Goal: Ask a question

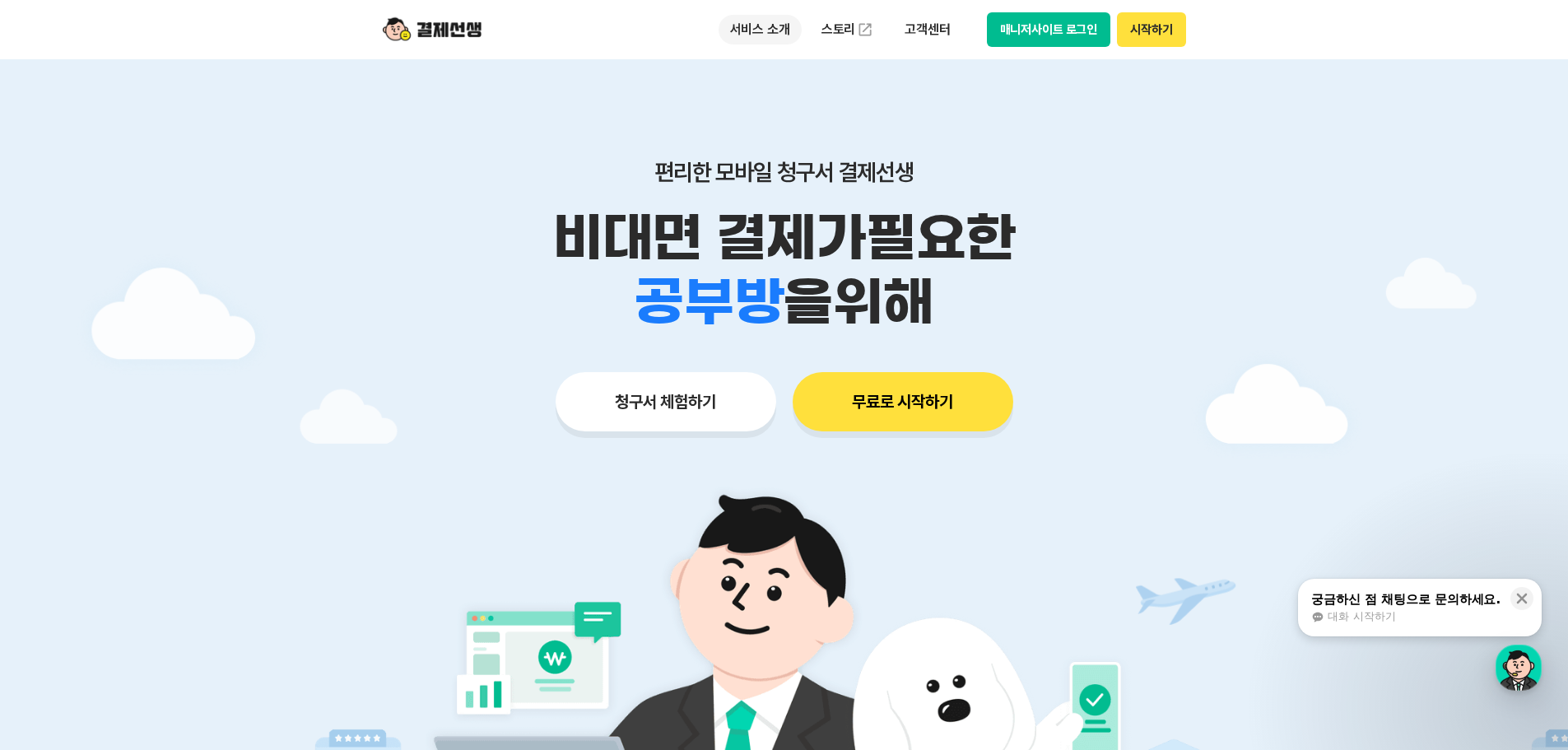
click at [771, 24] on p "서비스 소개" at bounding box center [760, 29] width 83 height 29
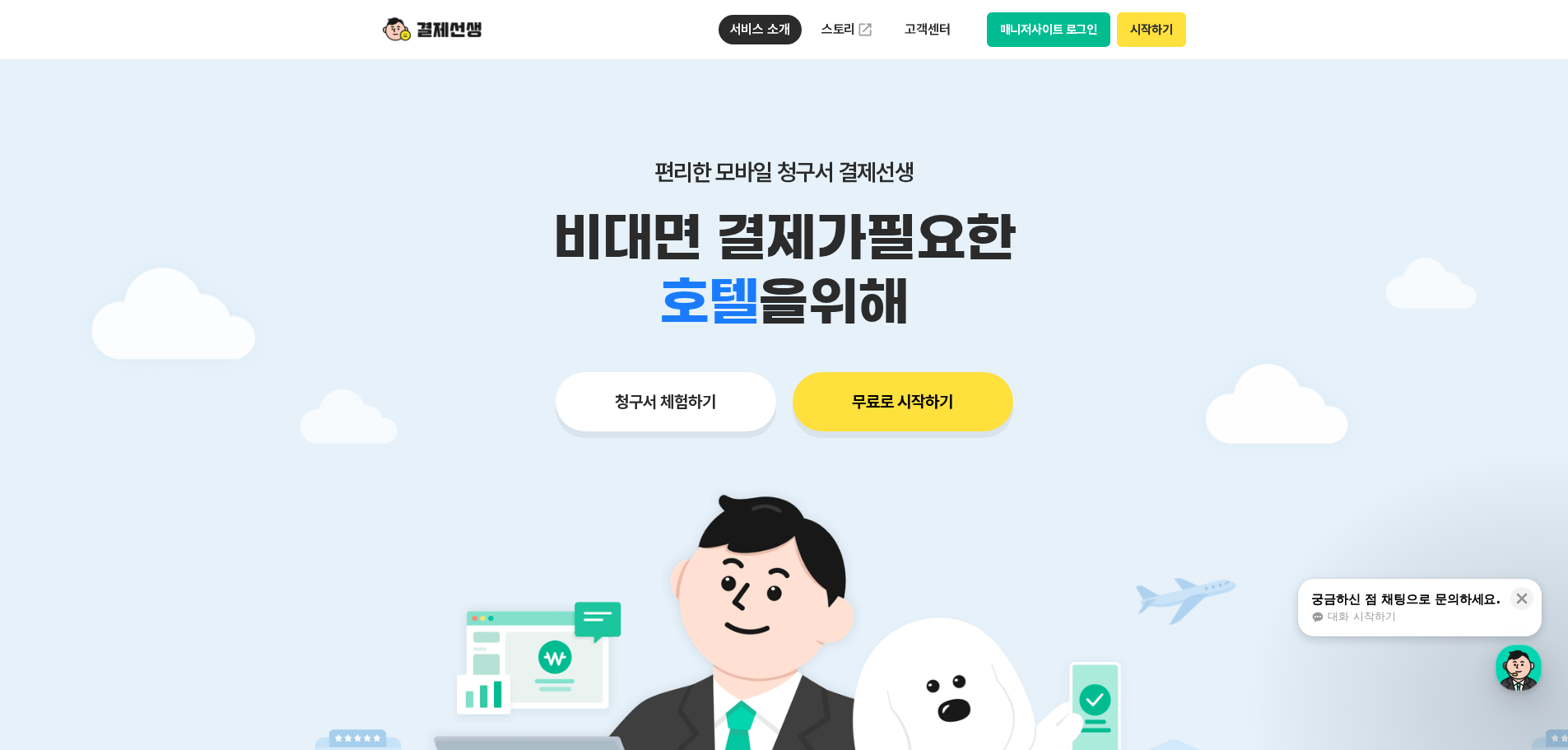
click at [543, 35] on div "서비스 소개 청구서 발송 결제하기 수납/매출관리 현금영수증 출결관리 스토리 고객센터 매니저사이트 로그인 시작하기" at bounding box center [785, 29] width 843 height 59
click at [471, 37] on img at bounding box center [431, 29] width 98 height 31
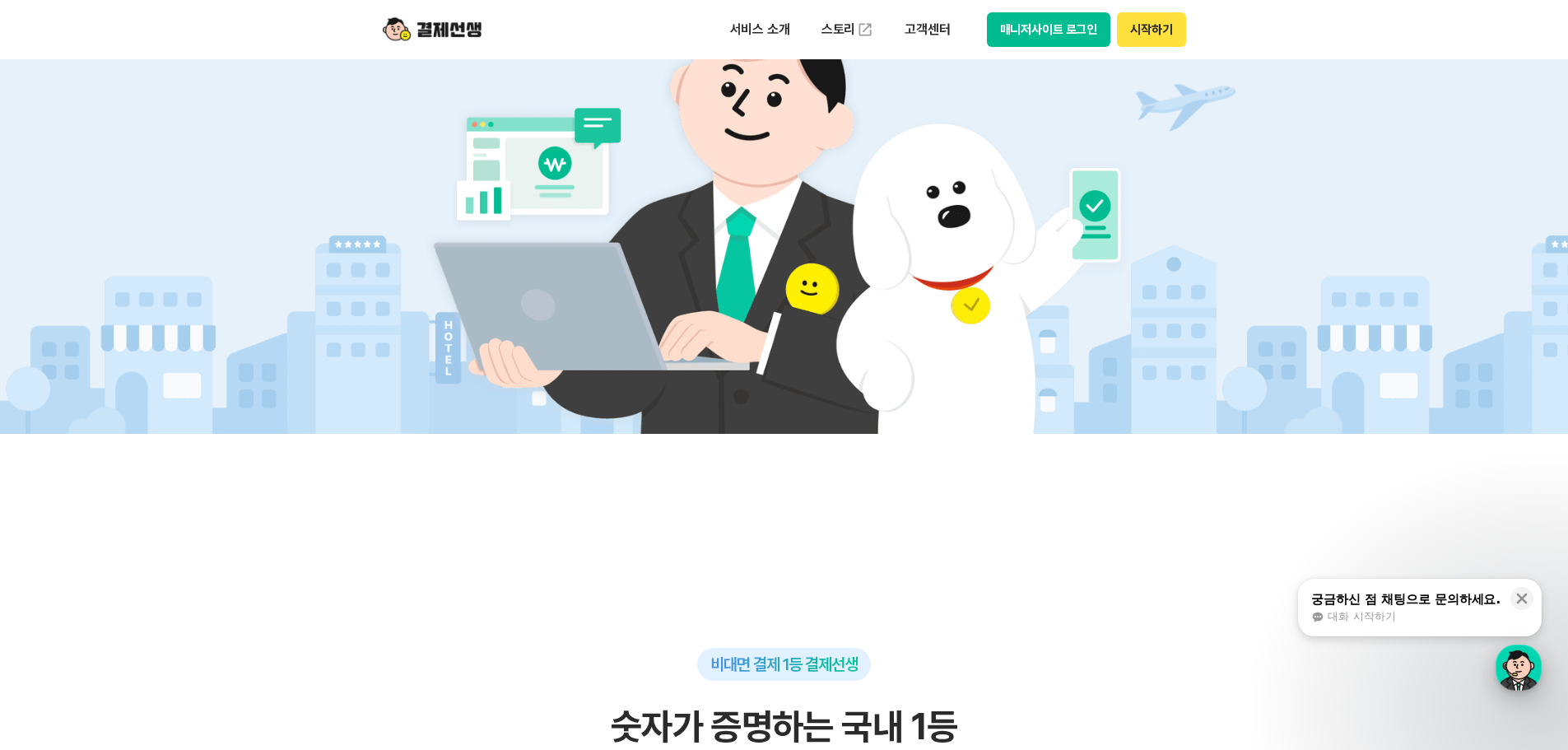
click at [1517, 664] on div "button" at bounding box center [1518, 667] width 46 height 46
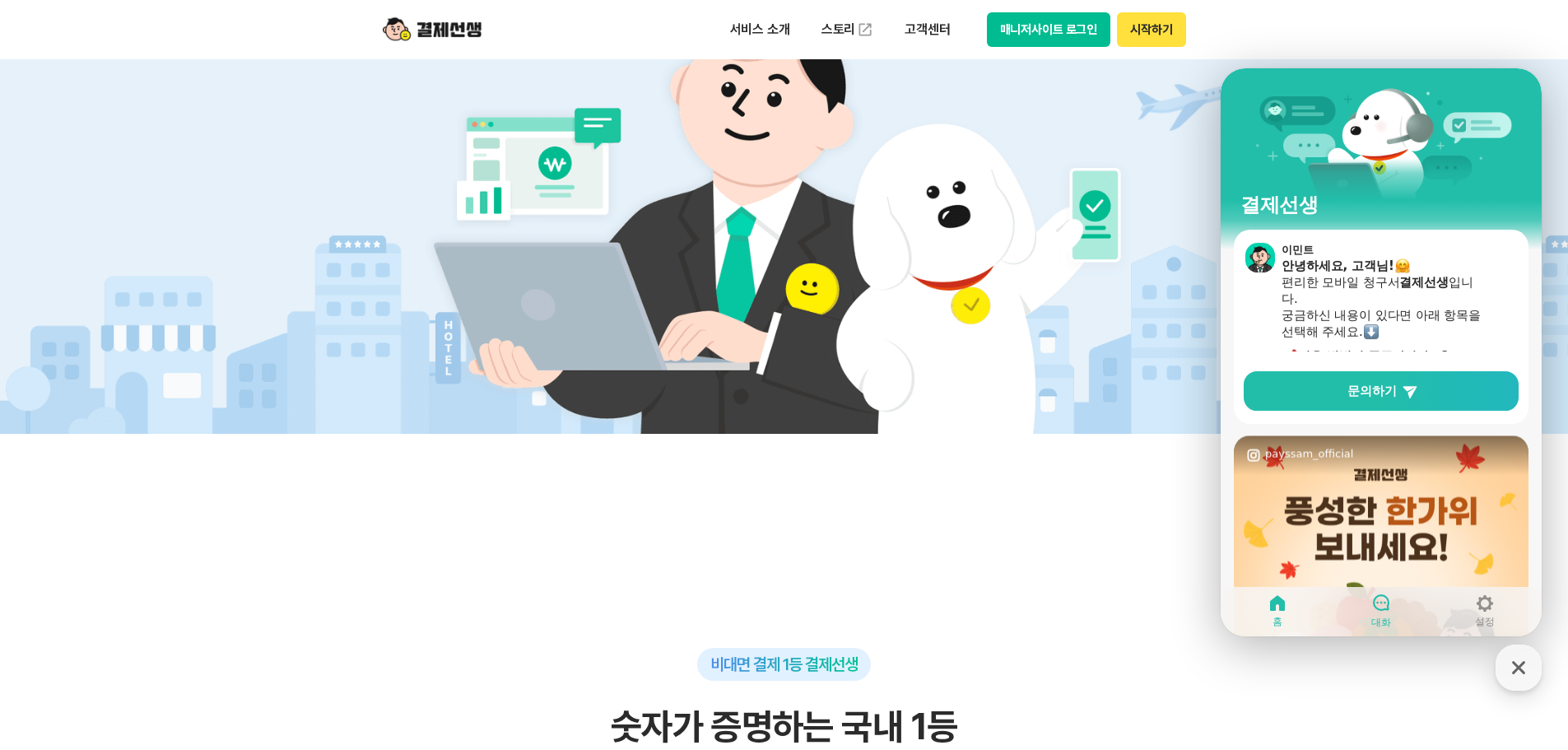
click at [1380, 603] on icon at bounding box center [1381, 603] width 19 height 19
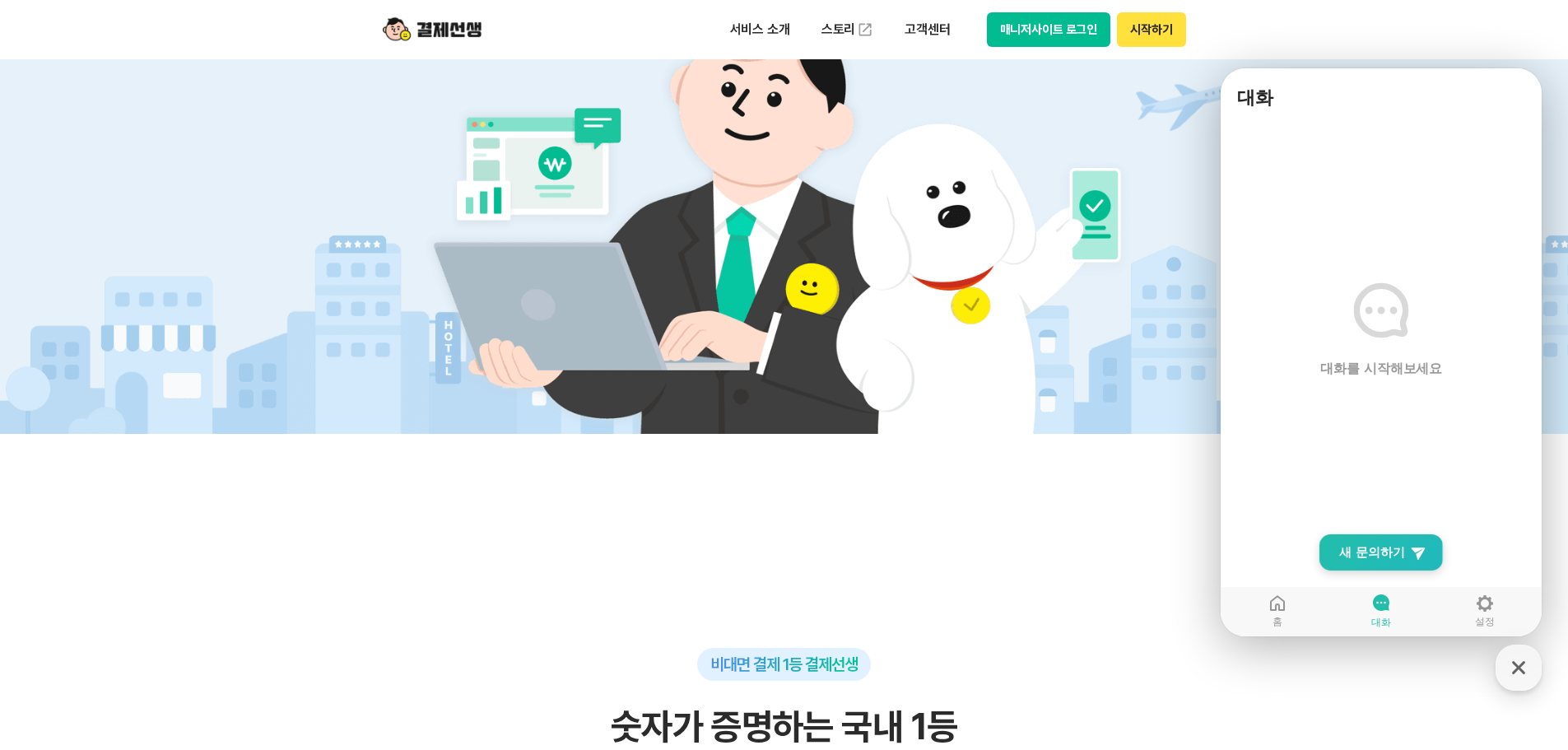
click at [1372, 554] on span "새 문의하기" at bounding box center [1372, 552] width 66 height 17
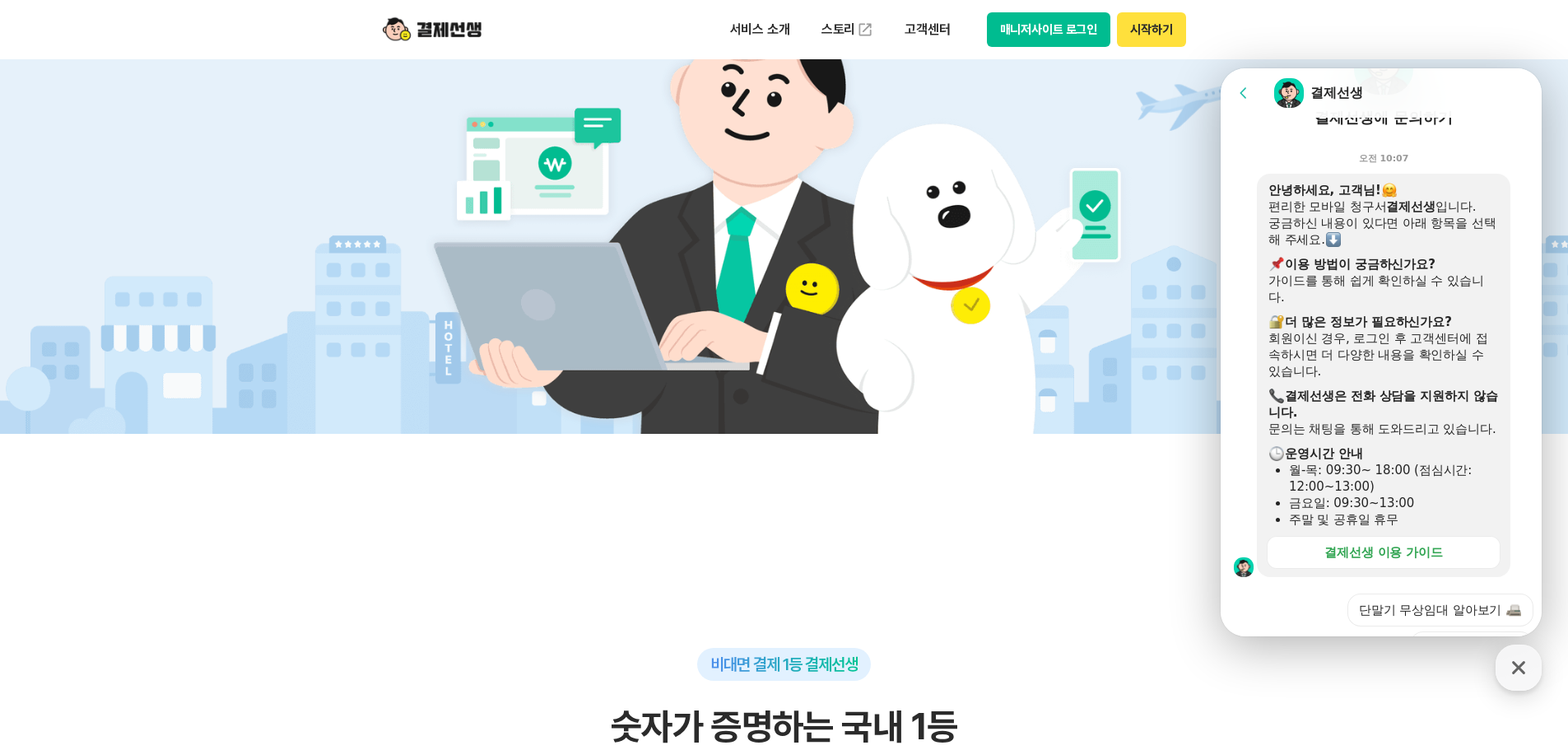
scroll to position [241, 0]
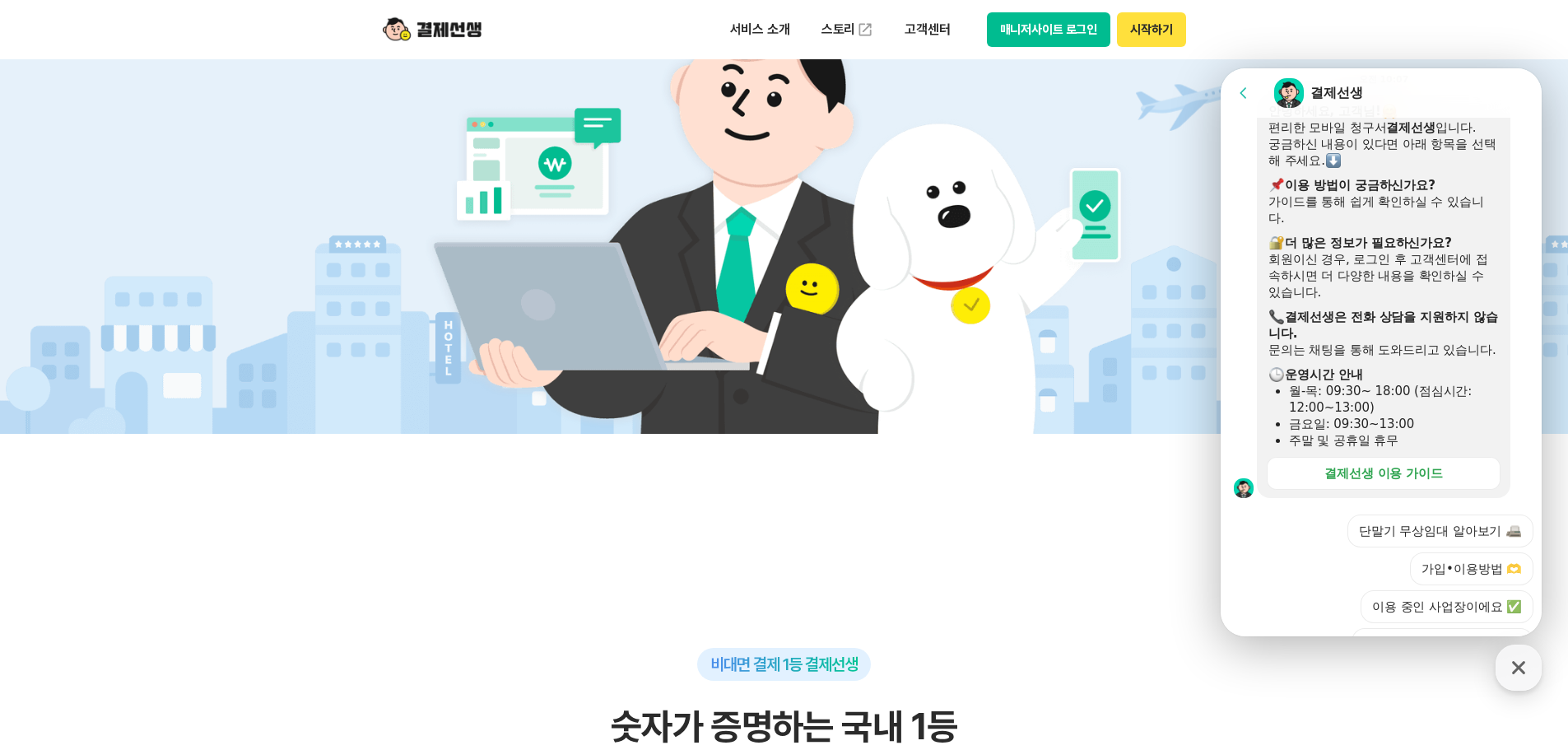
drag, startPoint x: 1434, startPoint y: 469, endPoint x: 1430, endPoint y: 476, distance: 8.1
click at [1434, 628] on button "청구서를 받은 고객이에요 😘" at bounding box center [1442, 645] width 182 height 33
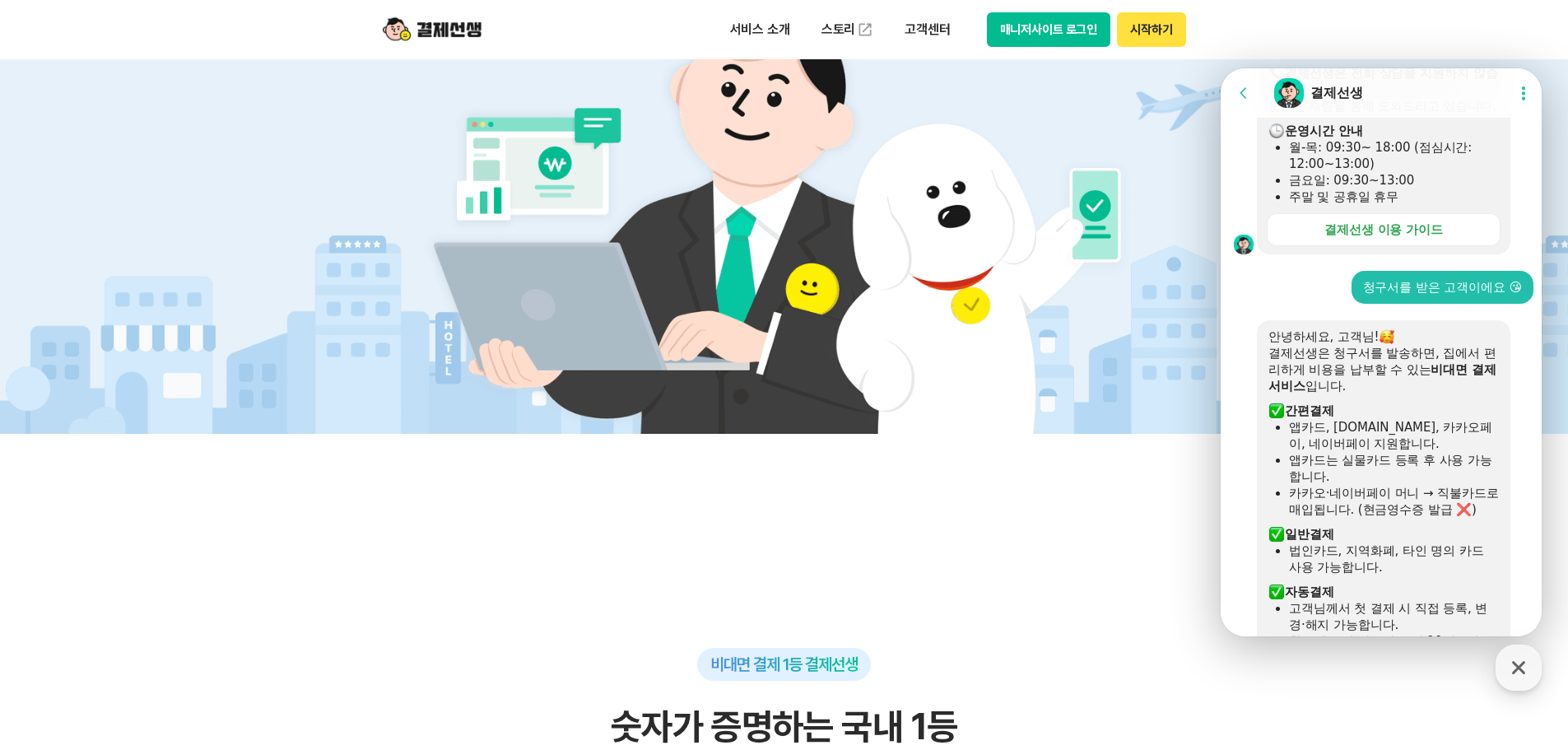
scroll to position [485, 0]
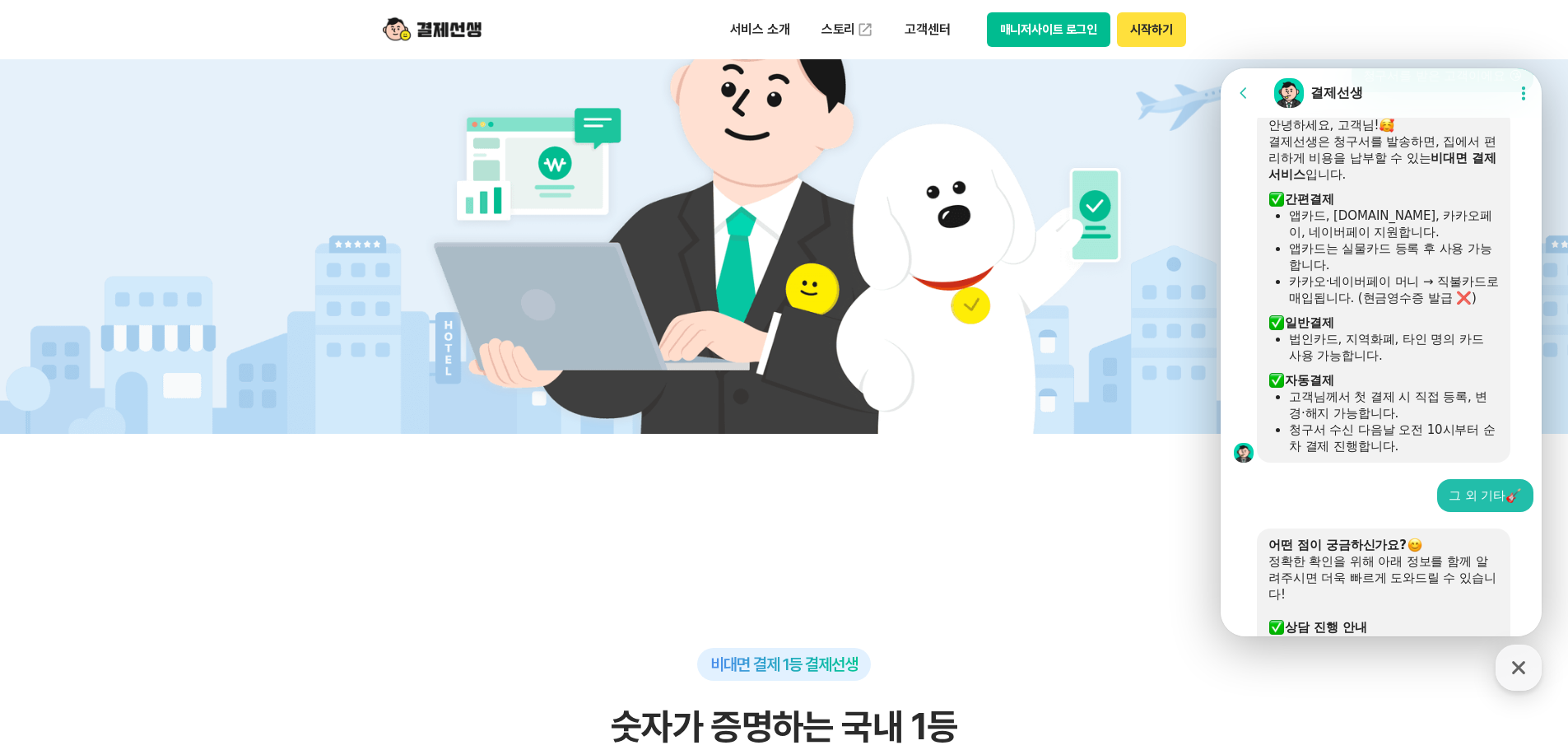
scroll to position [746, 0]
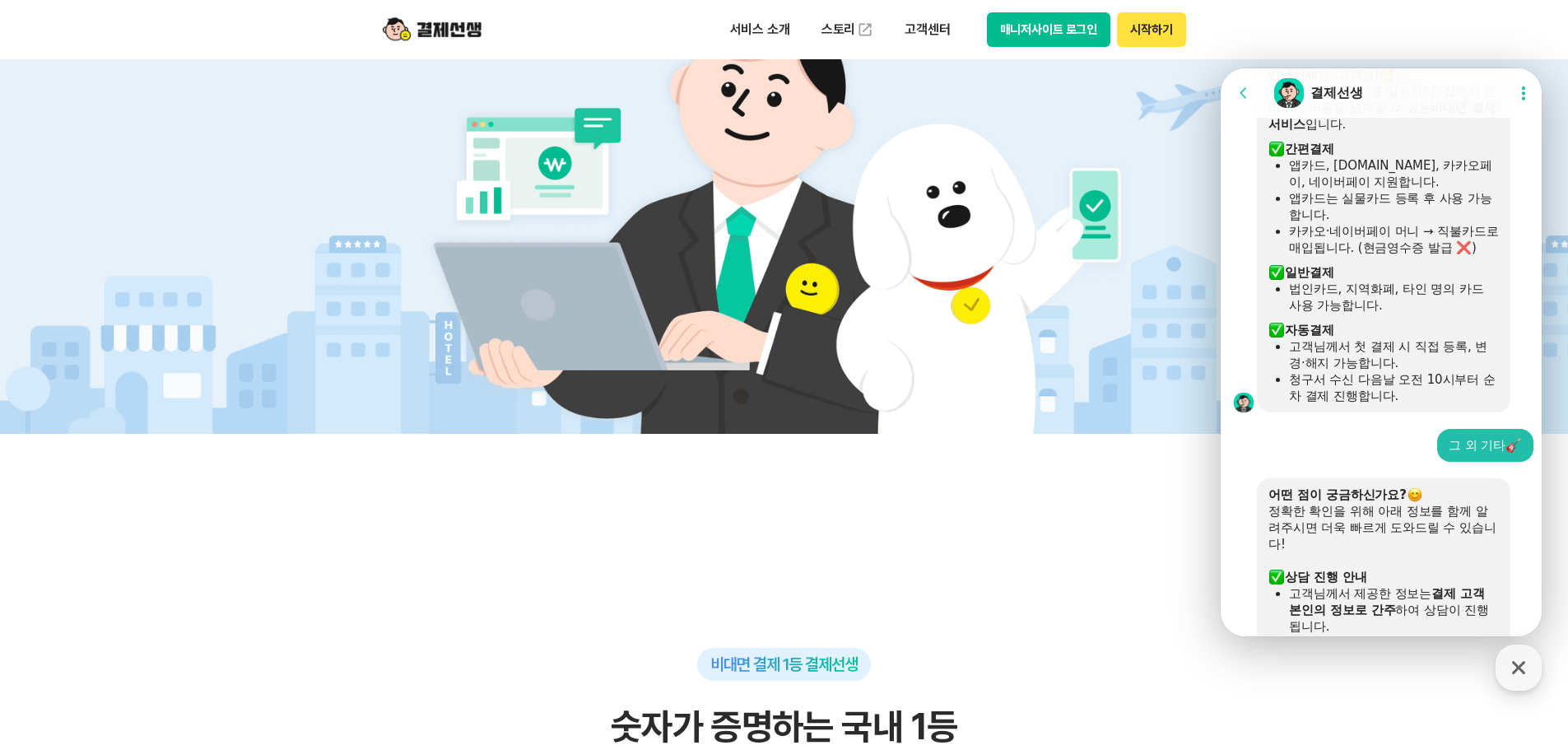
type input "1075170412"
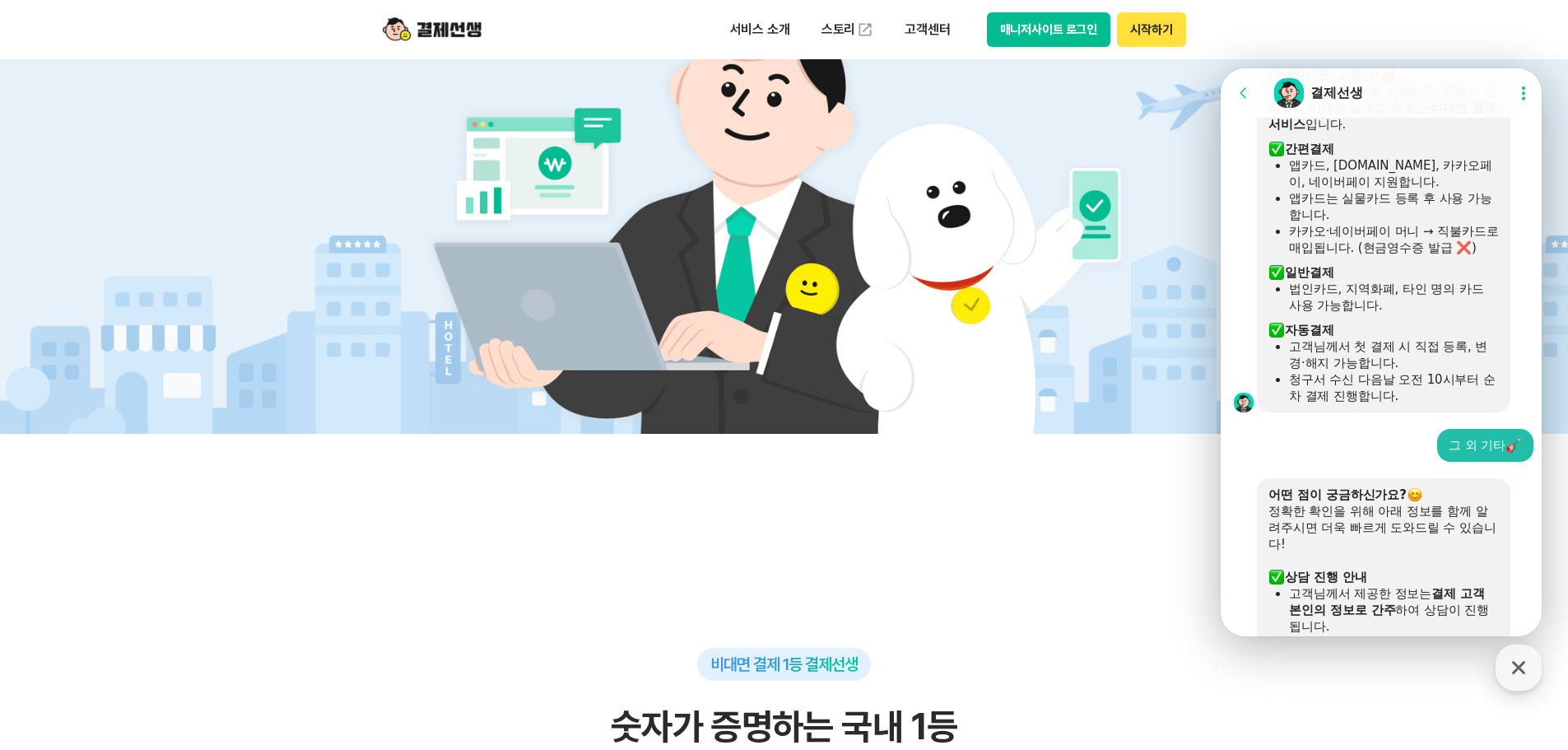
type input "r"
type input "[PERSON_NAME]컴퍼니"
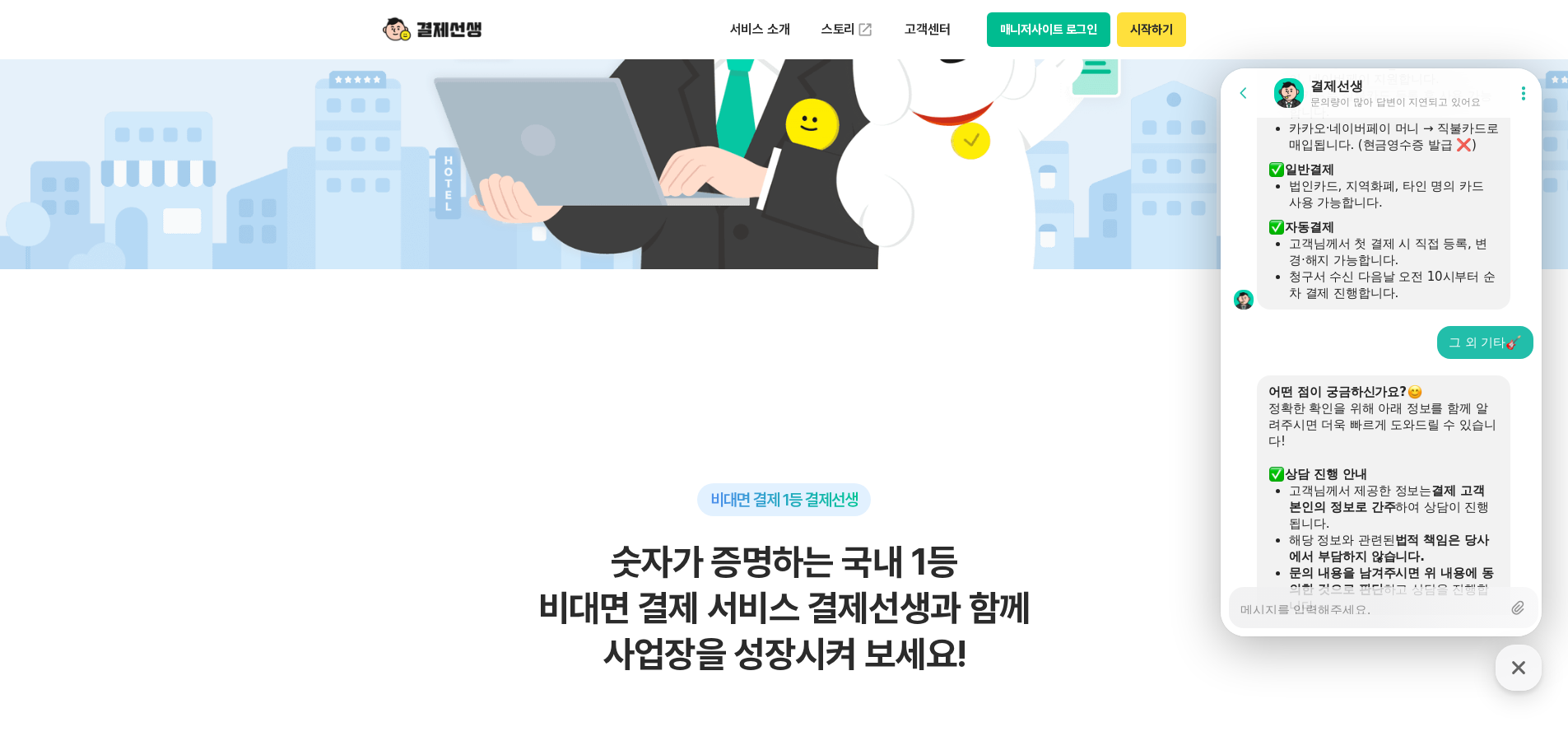
scroll to position [849, 0]
click at [1368, 608] on textarea "Messenger Input Textarea" at bounding box center [1371, 602] width 261 height 24
type textarea "x"
type textarea "가맹점 Key-in [GEOGRAPHIC_DATA] 초과 : 1171"
type textarea "x"
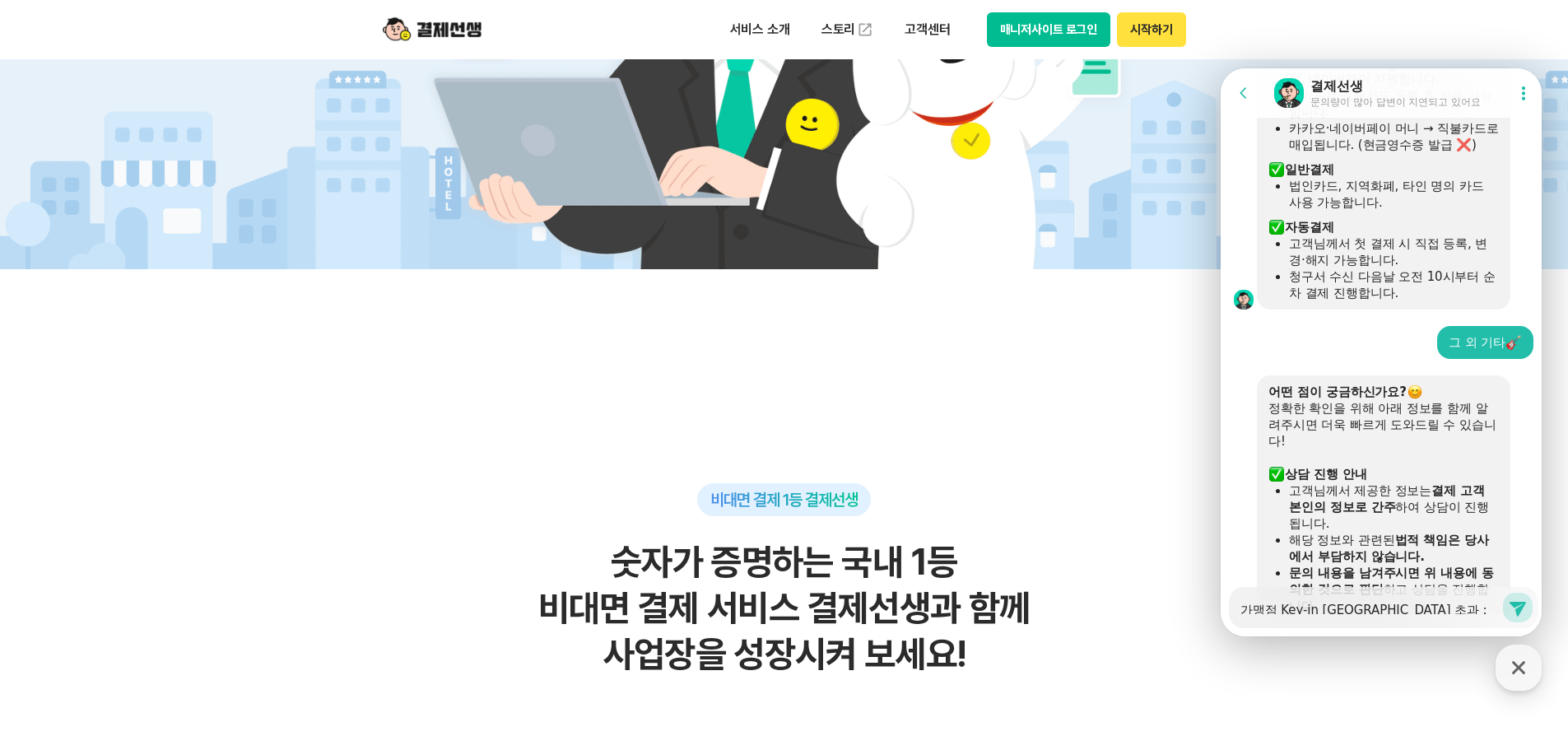
type textarea "가맹점 Key-in [GEOGRAPHIC_DATA] 초과 : 1171"
type textarea "x"
type textarea "r가맹점 Key-in [GEOGRAPHIC_DATA] 초과 : 1171"
type textarea "x"
type textarea "ru가맹점 Key-in [GEOGRAPHIC_DATA] 초과 : 1171"
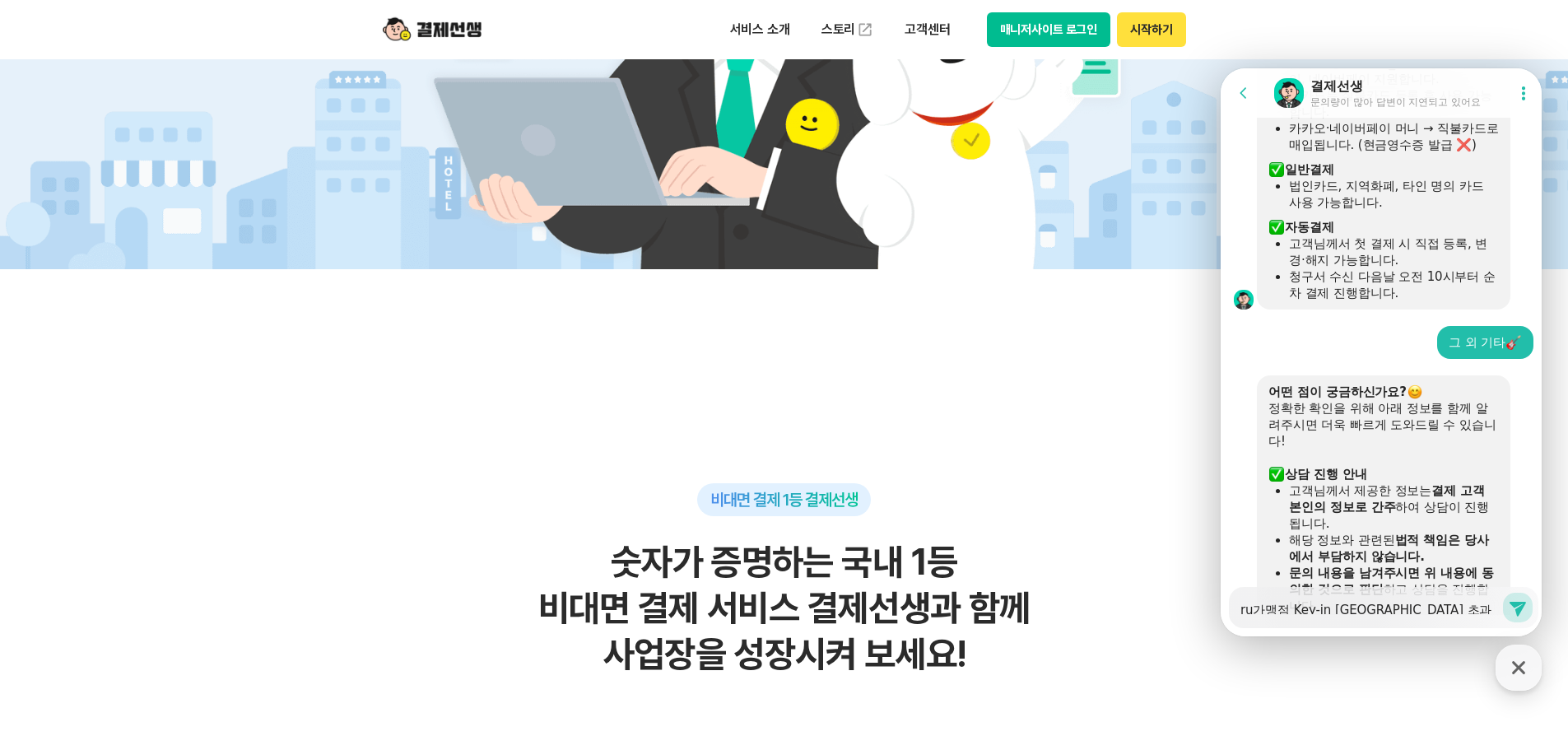
type textarea "x"
type textarea "ruf가맹점 Key-in [GEOGRAPHIC_DATA] 초과 : 1171"
type textarea "x"
type textarea "rufw가맹점 Key-in [GEOGRAPHIC_DATA] 초과 : 1171"
type textarea "x"
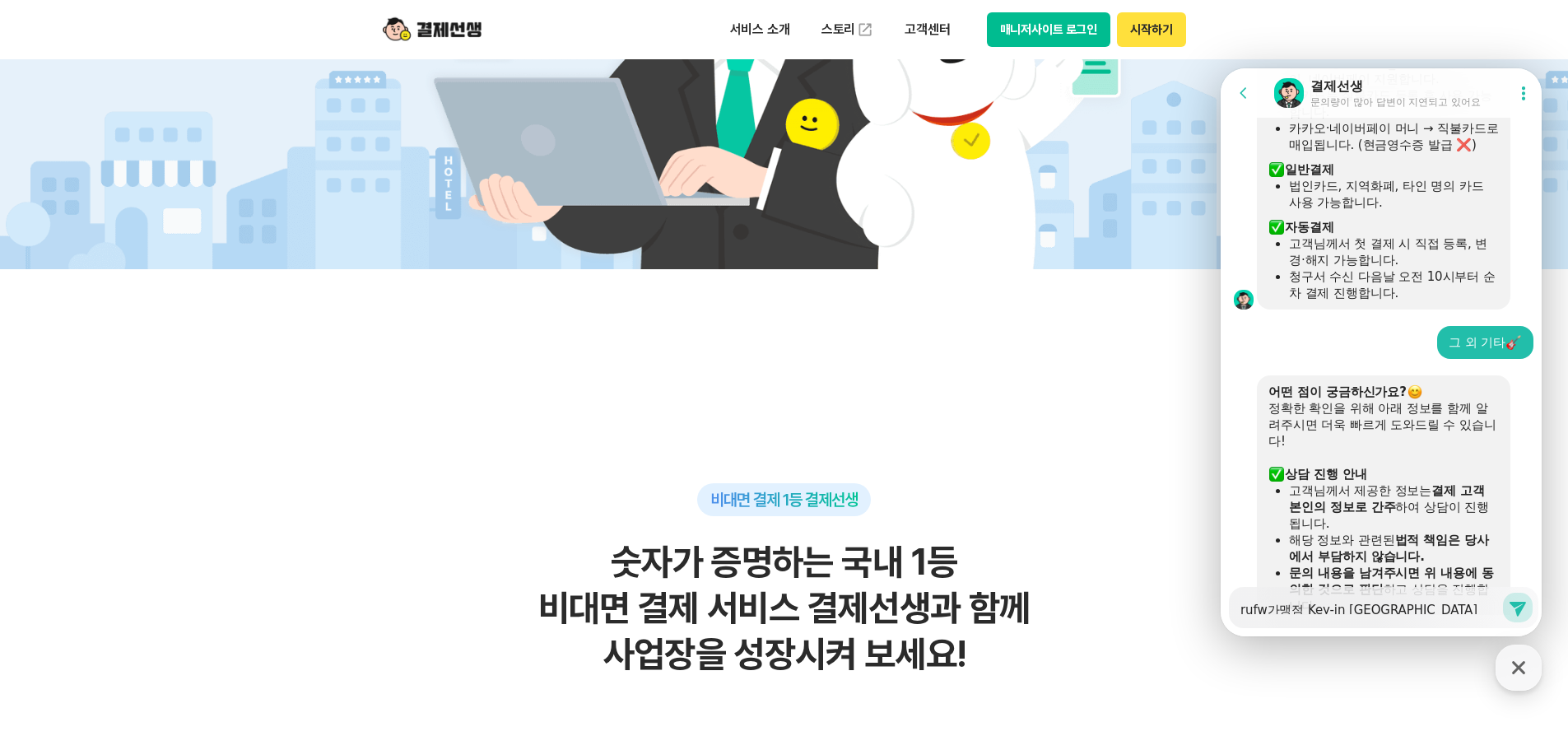
type textarea "rufwp가맹점 Key-in [GEOGRAPHIC_DATA] 초과 : 1171"
type textarea "x"
type textarea "rufw가맹점 Key-in [GEOGRAPHIC_DATA] 초과 : 1171"
type textarea "x"
type textarea "ruf가맹점 Key-in [GEOGRAPHIC_DATA] 초과 : 1171"
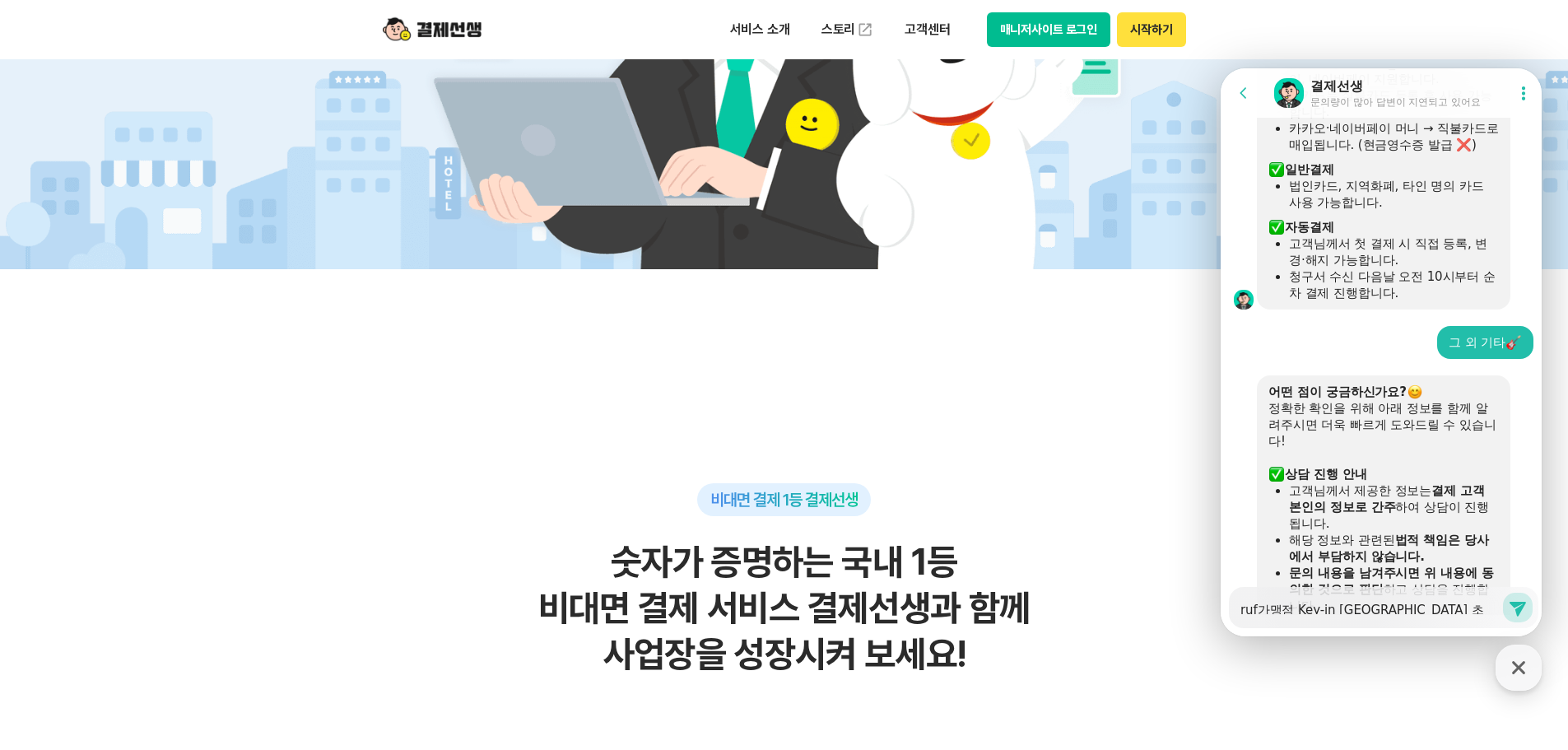
type textarea "x"
type textarea "ru가맹점 Key-in [GEOGRAPHIC_DATA] 초과 : 1171"
type textarea "x"
type textarea "r가맹점 Key-in [GEOGRAPHIC_DATA] 초과 : 1171"
type textarea "x"
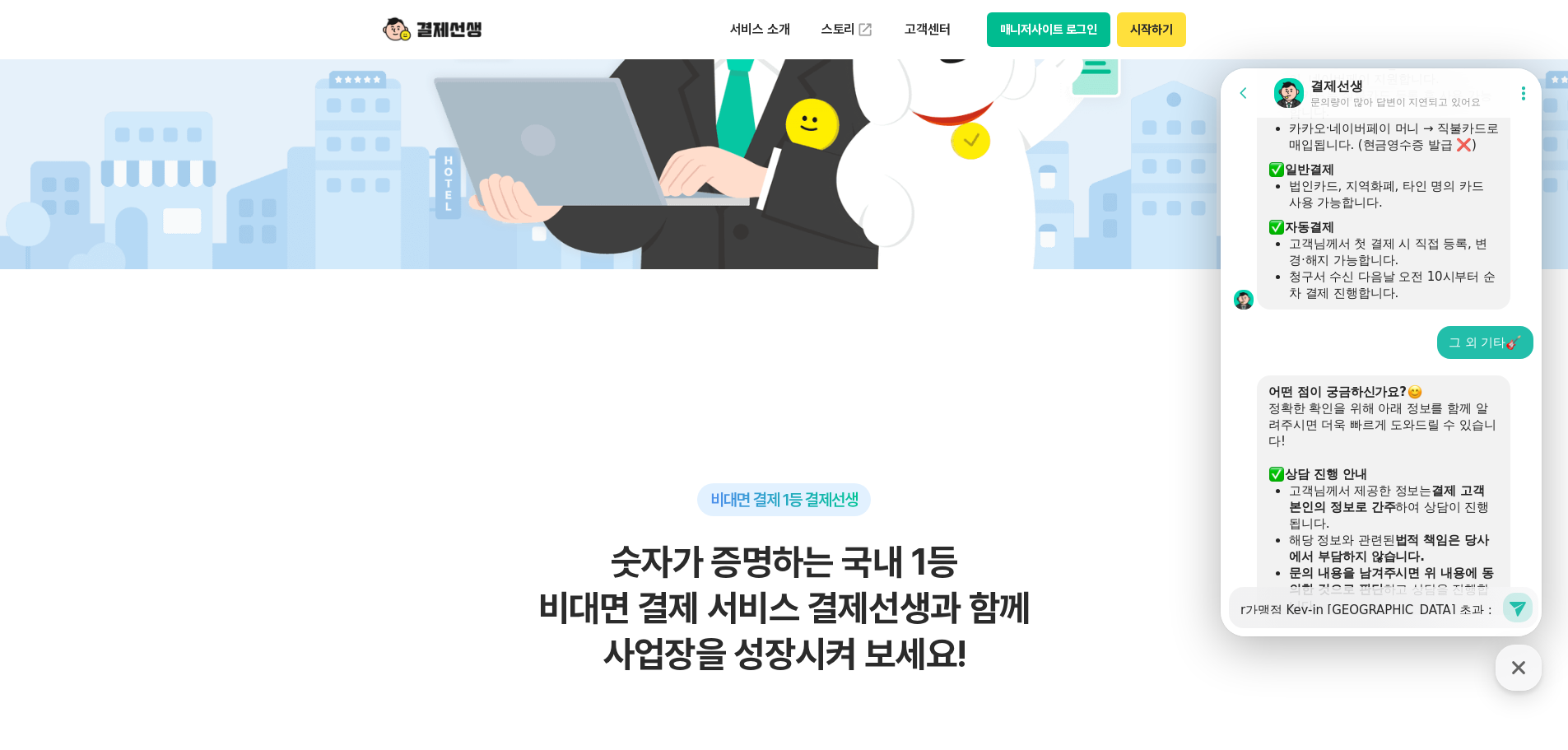
type textarea "가맹점 Key-in [GEOGRAPHIC_DATA] 초과 : 1171"
type textarea "x"
type textarea "ㄱ가맹점 Key-in [GEOGRAPHIC_DATA] 초과 : 1171"
type textarea "x"
type textarea "겨가맹점 Key-in [GEOGRAPHIC_DATA] 초과 : 1171"
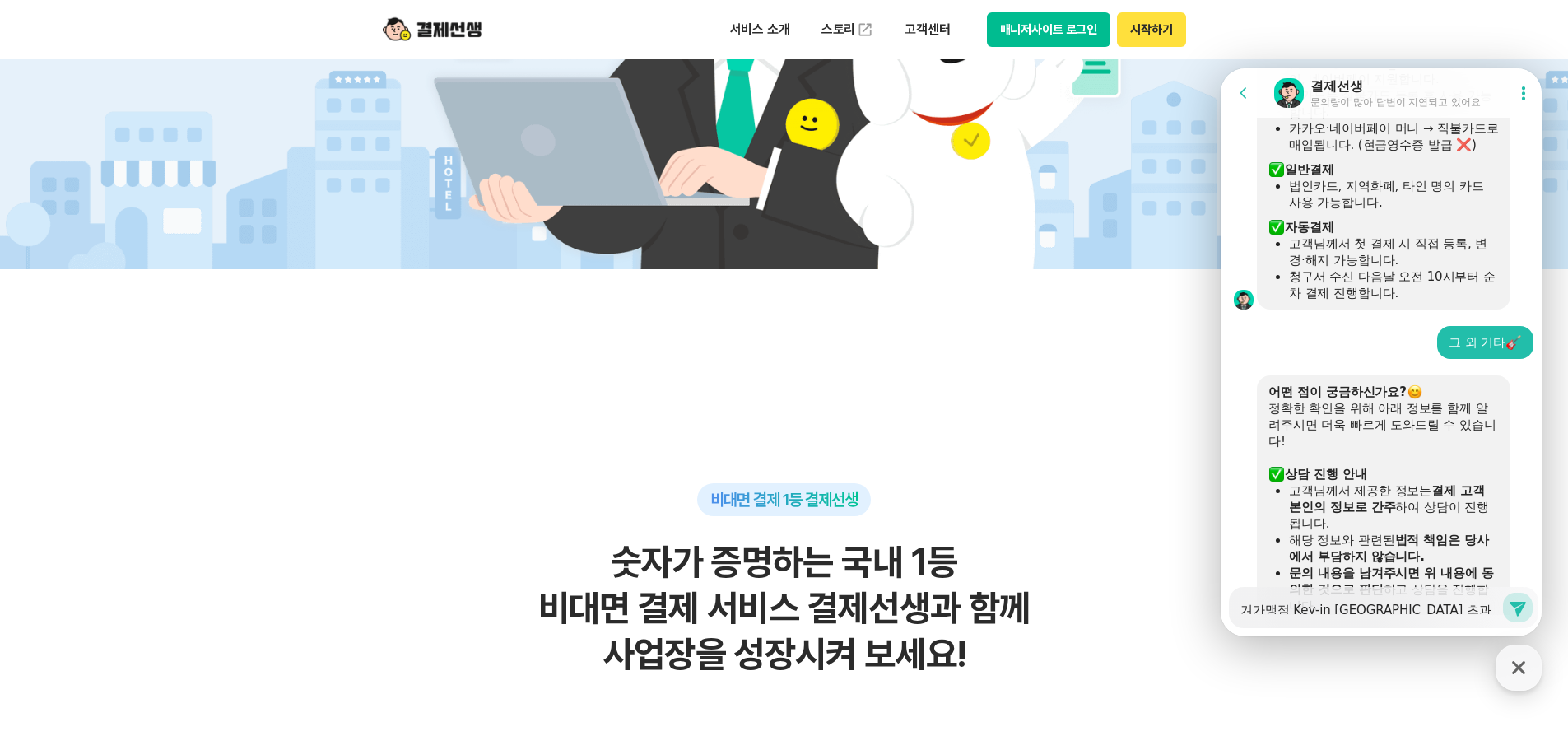
type textarea "x"
type textarea "결가맹점 Key-in [GEOGRAPHIC_DATA] 초과 : 1171"
type textarea "x"
type textarea "결ㅈ가맹점 Key-in [GEOGRAPHIC_DATA] 초과 : 1171"
type textarea "x"
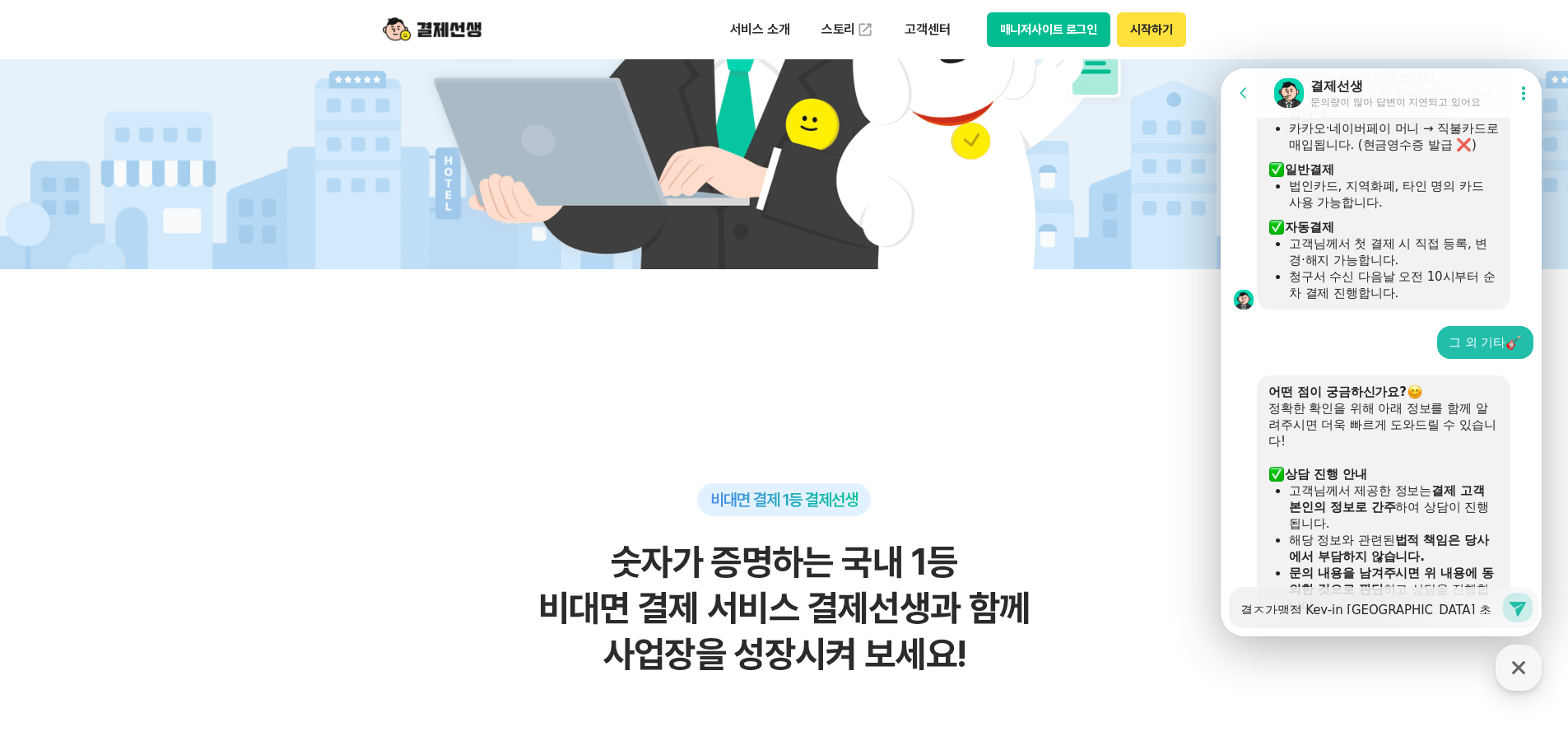
type textarea "결제가맹점 Key-in [GEOGRAPHIC_DATA] 초과 : 1171"
type textarea "x"
type textarea "결제르가맹점 Key-in [GEOGRAPHIC_DATA] 초과 : 1171"
type textarea "x"
type textarea "결제를가맹점 Key-in [GEOGRAPHIC_DATA] 초과 : 1171"
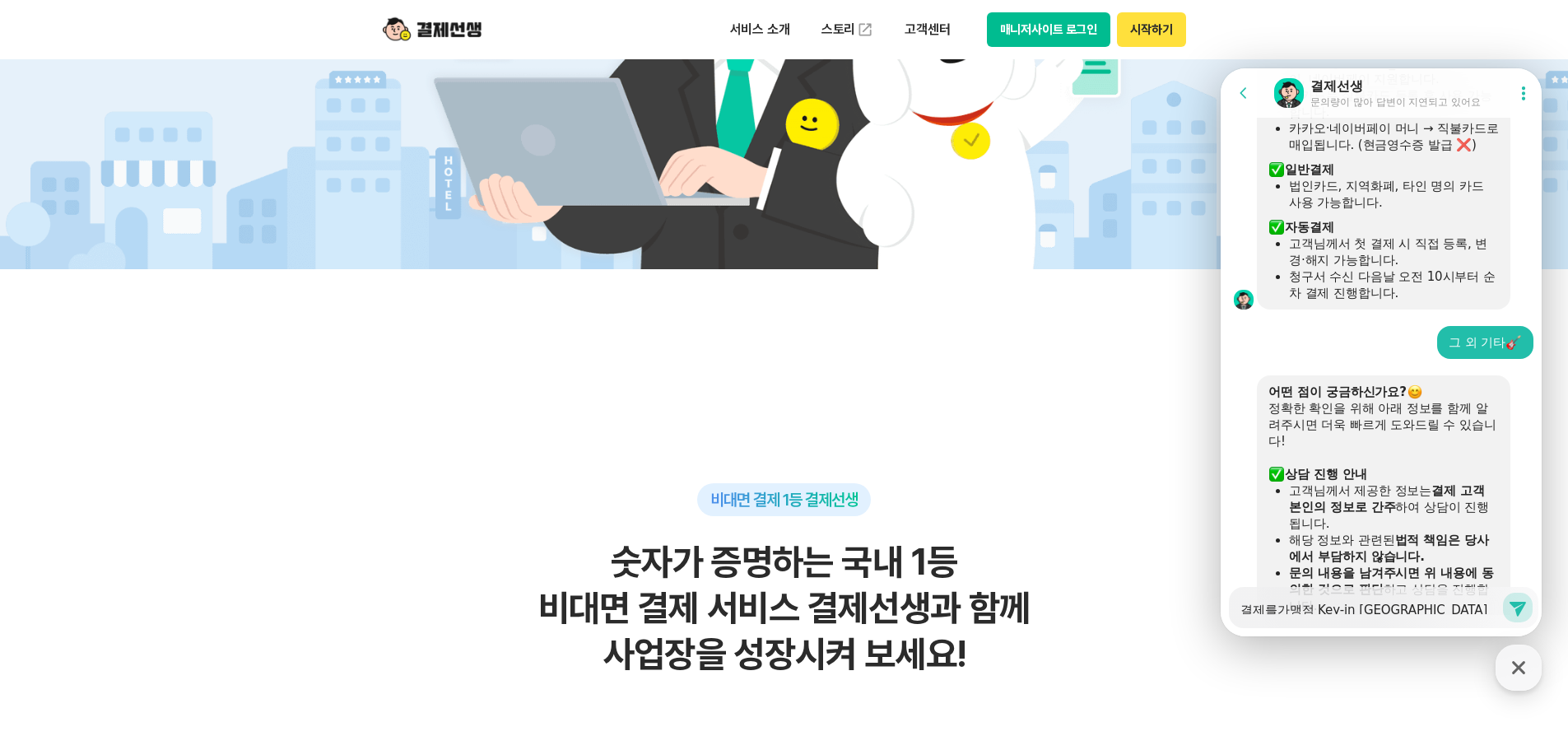
type textarea "x"
type textarea "결제를 ㅇ가맹점 Key-in [GEOGRAPHIC_DATA] 초과 : 1171"
type textarea "x"
type textarea "결제를 위가맹점 Key-in [GEOGRAPHIC_DATA] 초과 : 1171"
type textarea "x"
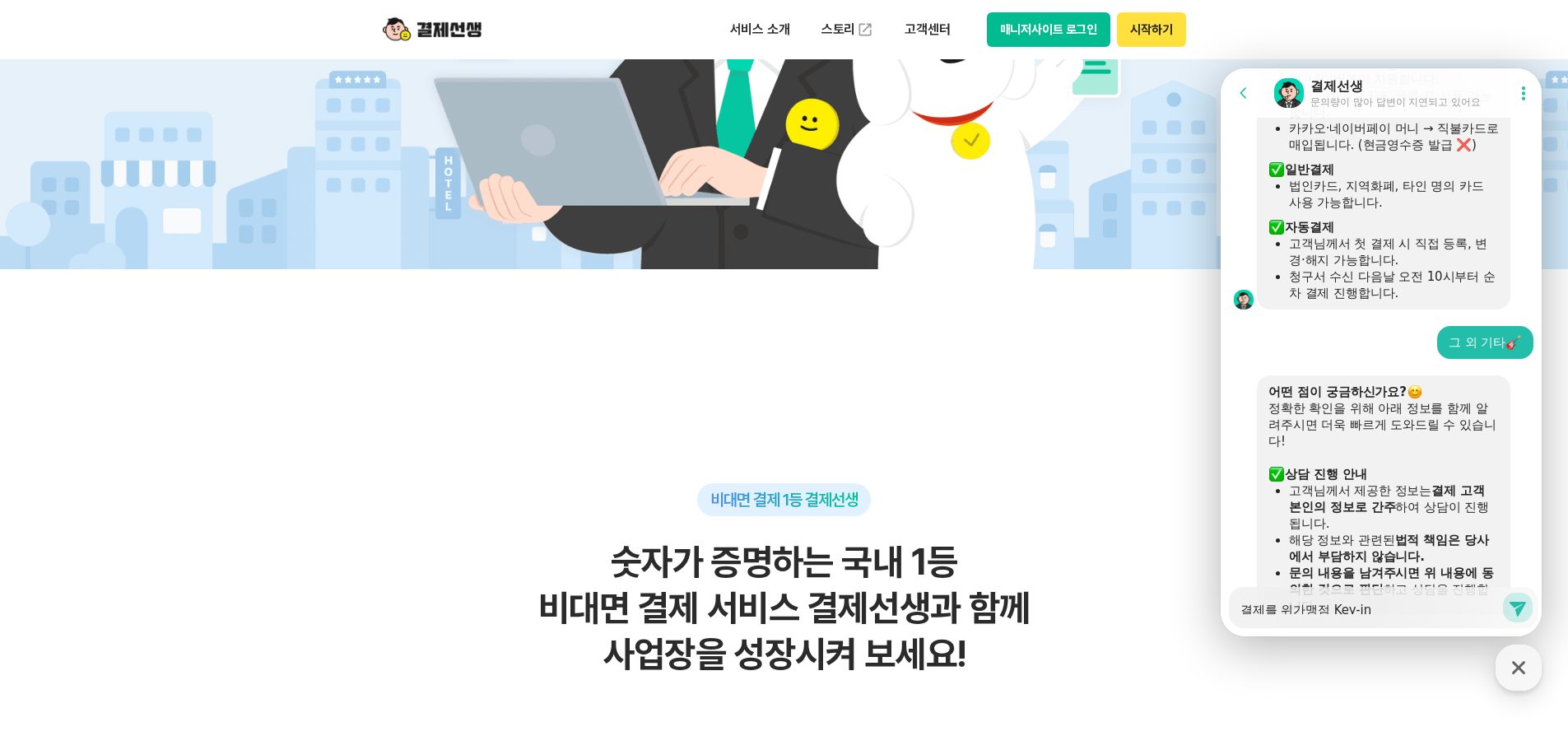
type textarea "결제를 윟가맹점 Key-in 한도 초과 : 1171"
type textarea "x"
type textarea "결제를 위해가맹점 Key-in [GEOGRAPHIC_DATA] 초과 : 1171"
type textarea "x"
type textarea "결제를 위해 가맹점 Key-in [GEOGRAPHIC_DATA] 초과 : 1171"
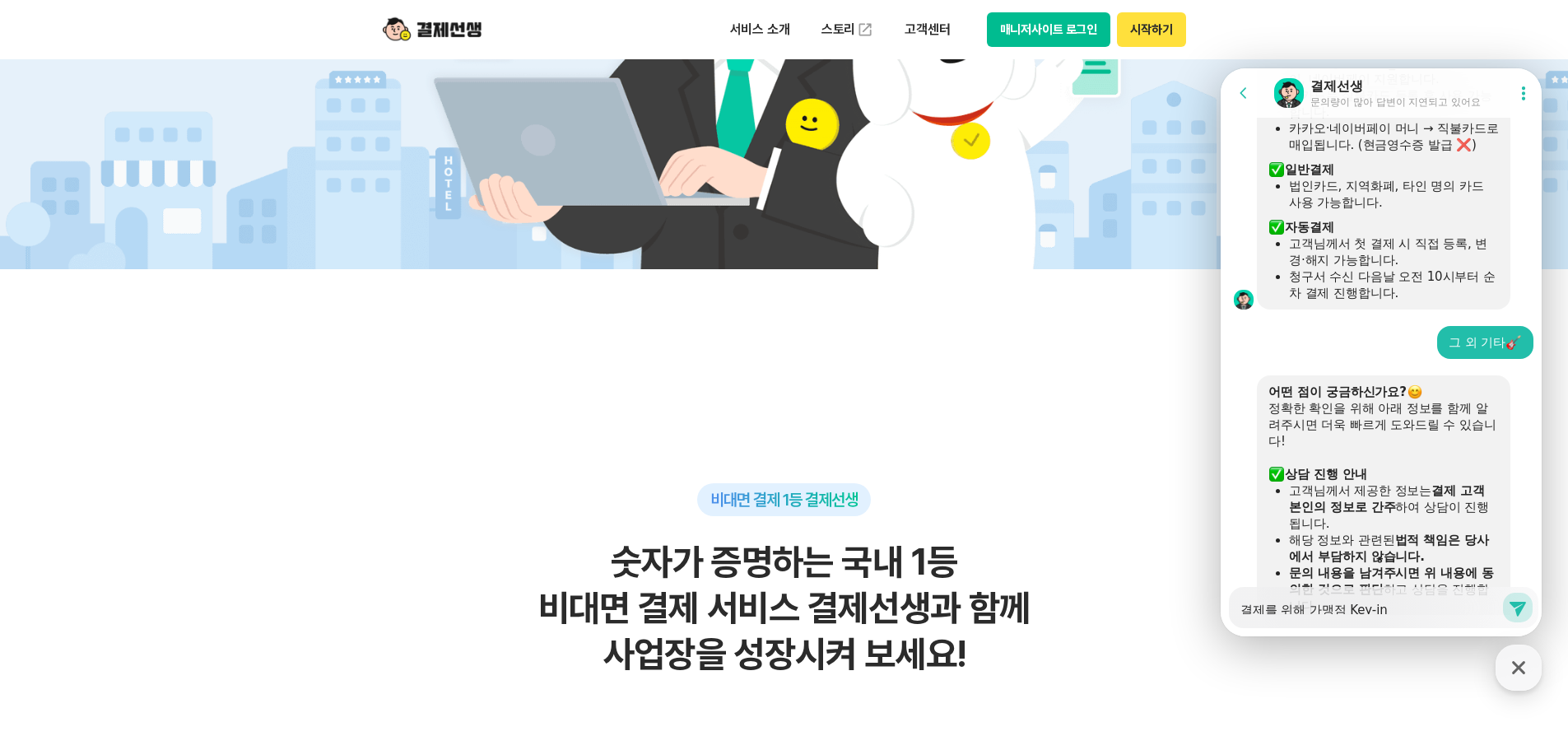
type textarea "x"
type textarea "결제를 위해 ㅋ가맹점 Key-in [GEOGRAPHIC_DATA] 초과 : 1171"
type textarea "x"
type textarea "결제를 위해 카가맹점 Key-in [GEOGRAPHIC_DATA] 초과 : 1171"
type textarea "x"
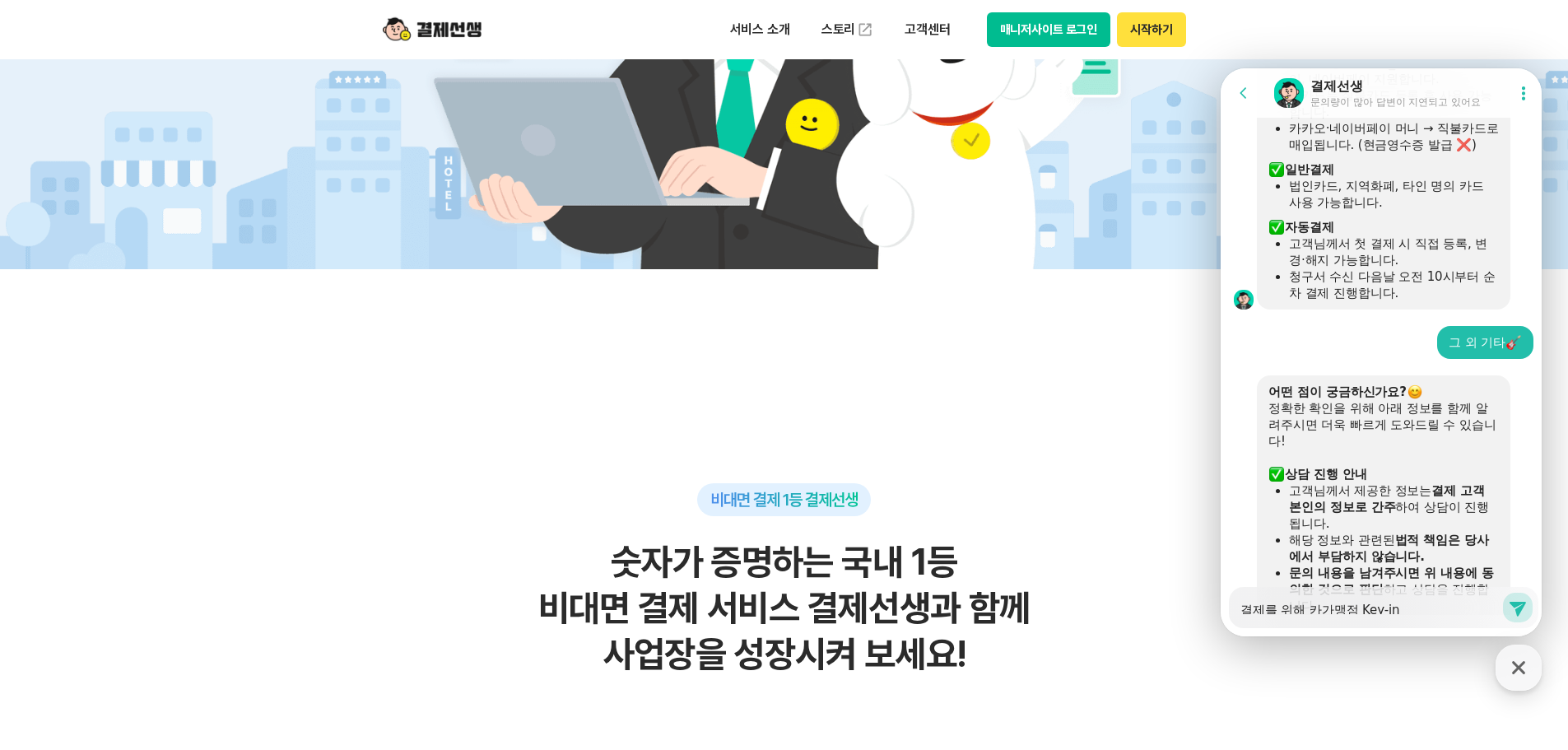
type textarea "결제를 위해 칻가맹점 Key-in [GEOGRAPHIC_DATA] 초과 : 1171"
type textarea "x"
type textarea "결제를 위해 카드가맹점 Key-in [GEOGRAPHIC_DATA] 초과 : 1171"
type textarea "x"
type textarea "결제를 위해 카듲가맹점 Key-in [GEOGRAPHIC_DATA] 초과 : 1171"
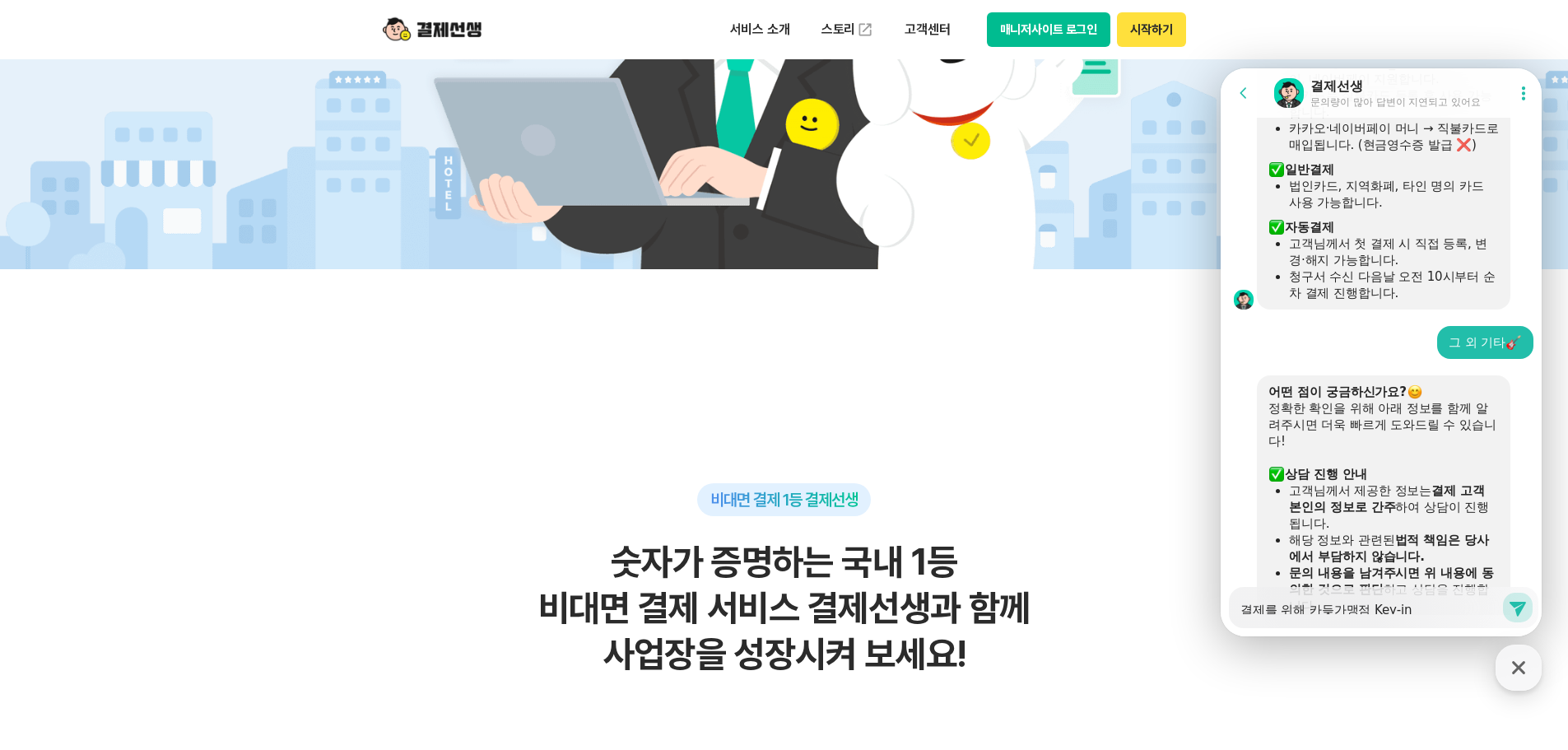
type textarea "x"
type textarea "결제를 위해 카드저가맹점 Key-in 한도 초과 : 1171"
type textarea "x"
type textarea "결제를 위해 카드정가맹점 Key-in [GEOGRAPHIC_DATA] 초과 : 1171"
type textarea "x"
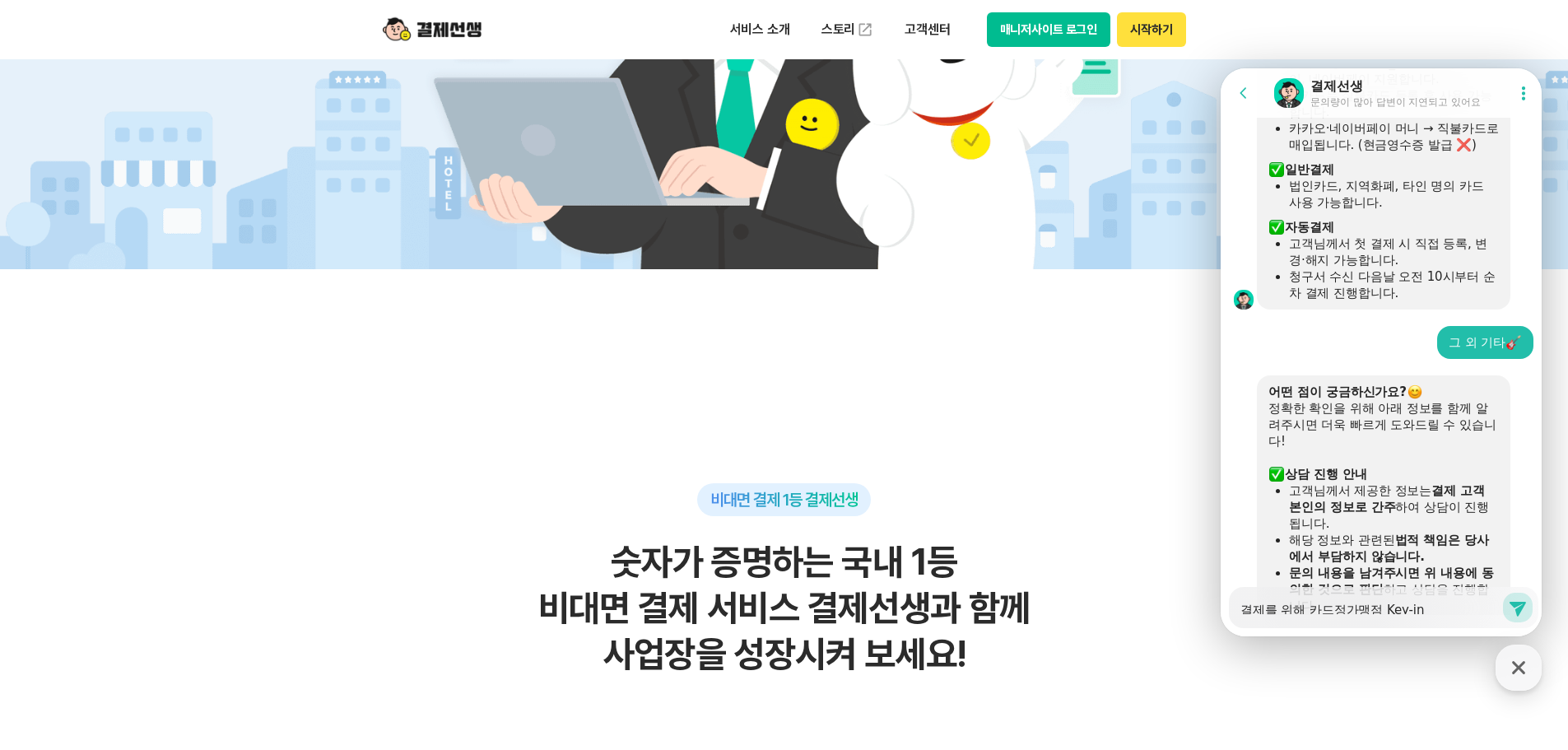
type textarea "결제를 위해 카드정ㅂ가맹점 Key-in 한도 초과 : 1171"
type textarea "x"
type textarea "결제를 위해 카드정보가맹점 Key-in [GEOGRAPHIC_DATA] 초과 : 1171"
type textarea "x"
type textarea "결제를 위해 카드정볼가맹점 Key-in 한도 초과 : 1171"
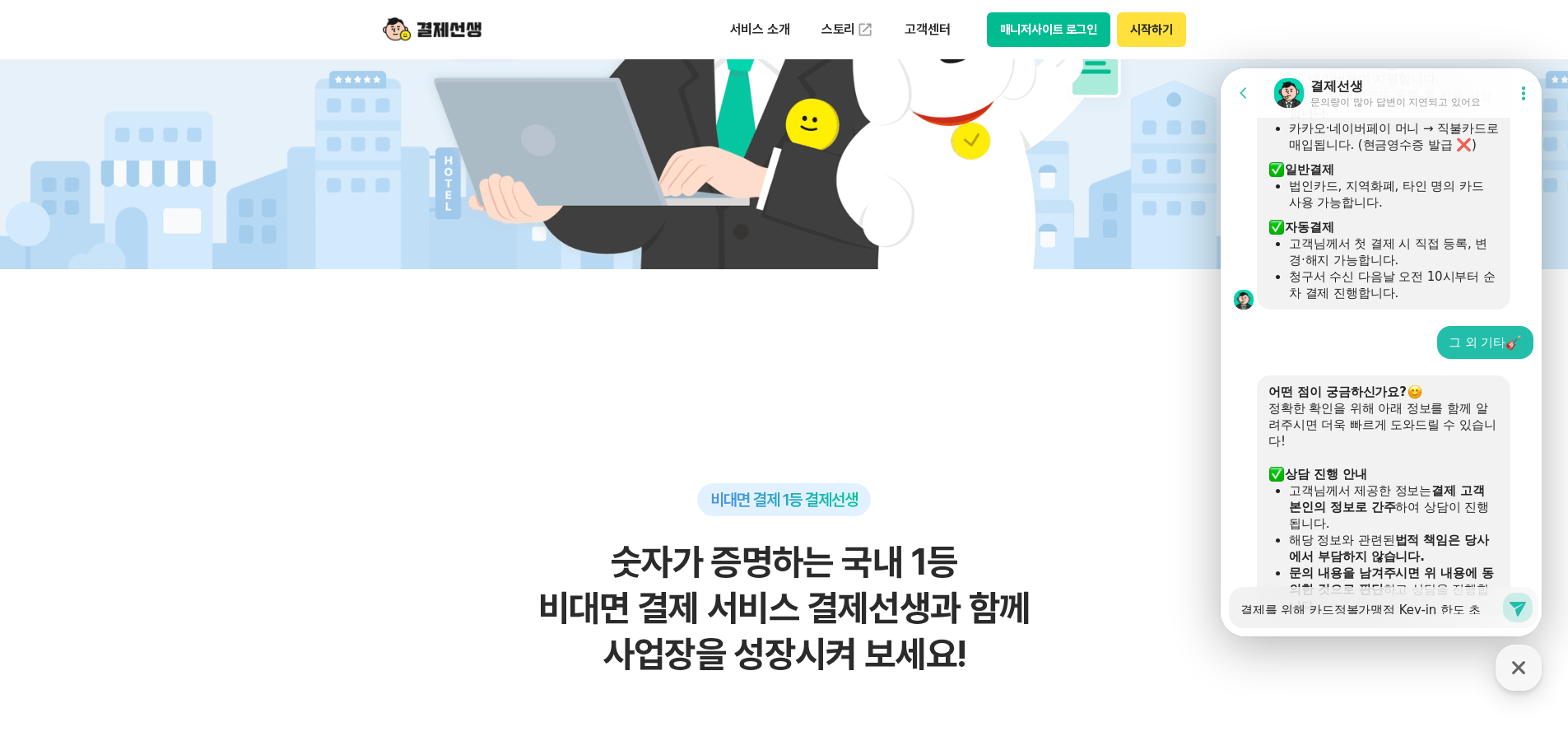
type textarea "x"
type textarea "결제를 위해 카드정보르가맹점 Key-in 한도 초과 : 1171"
type textarea "x"
type textarea "결제를 위해 카드정보를가맹점 Key-in 한도 초과 : 1171"
type textarea "x"
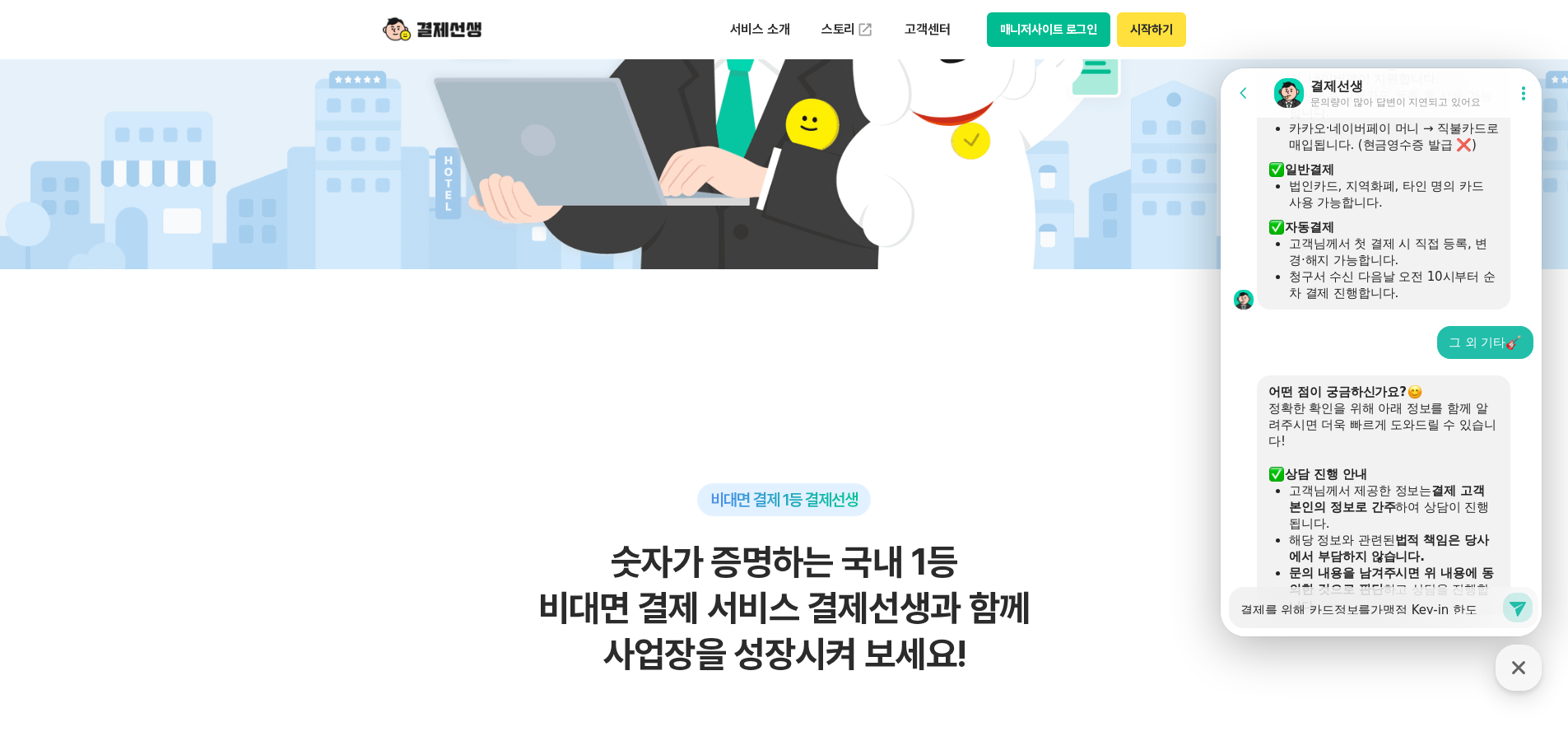
type textarea "결제를 위해 카드정보를 가맹점 Key-in 한도 초과 : 1171"
type textarea "x"
type textarea "결제를 위해 카드정보를 ㅇ가맹점 Key-in 한도 초과 : 1171"
type textarea "x"
type textarea "결제를 위해 카드정보를 이가맹점 Key-in 한도 초과 : 1171"
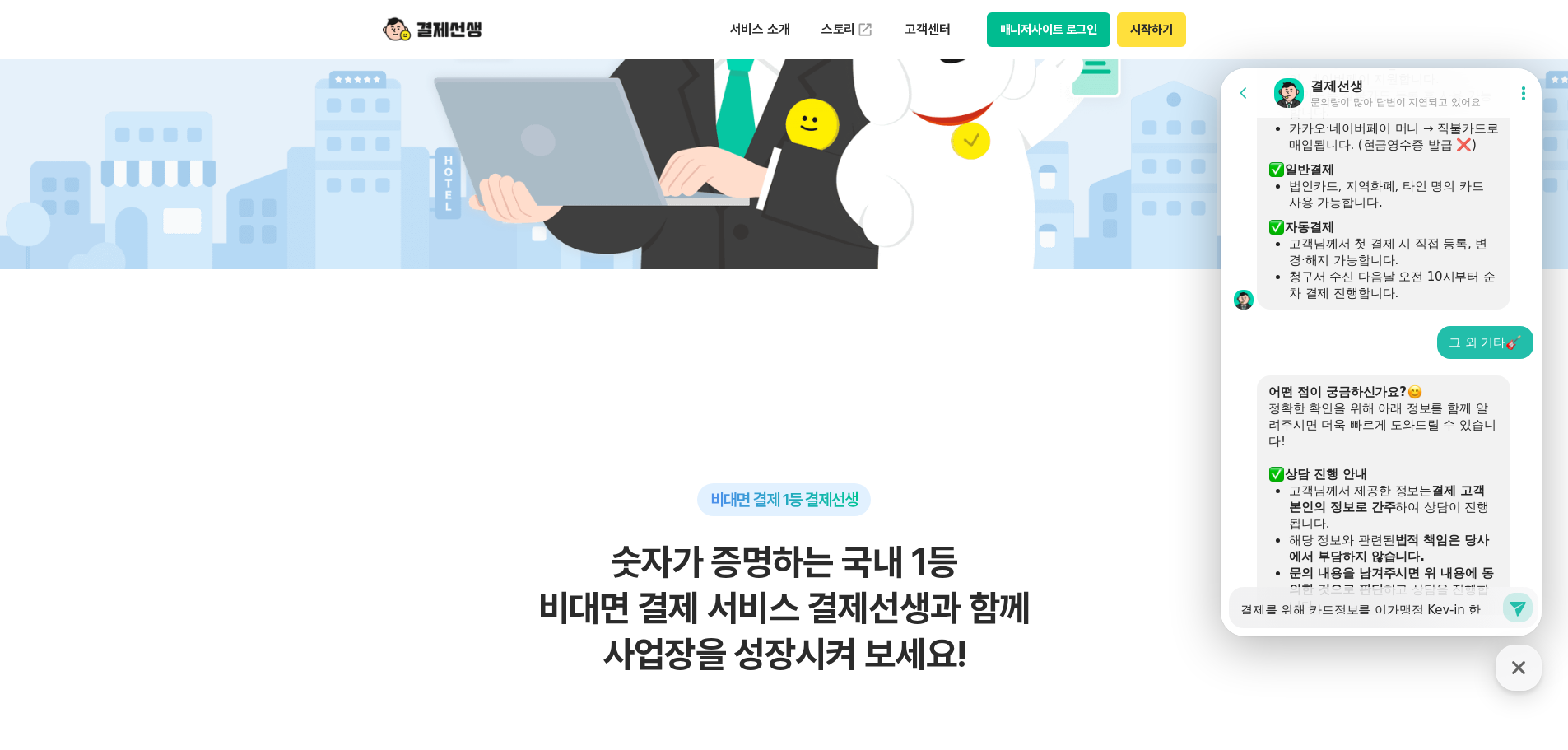
type textarea "x"
type textarea "결제를 위해 카드정보를 입가맹점 Key-in 한도 초과 : 1171"
type textarea "x"
type textarea "결제를 위해 카드정보를 입ㄹ가맹점 Key-in 한도 초과 : 1171"
type textarea "x"
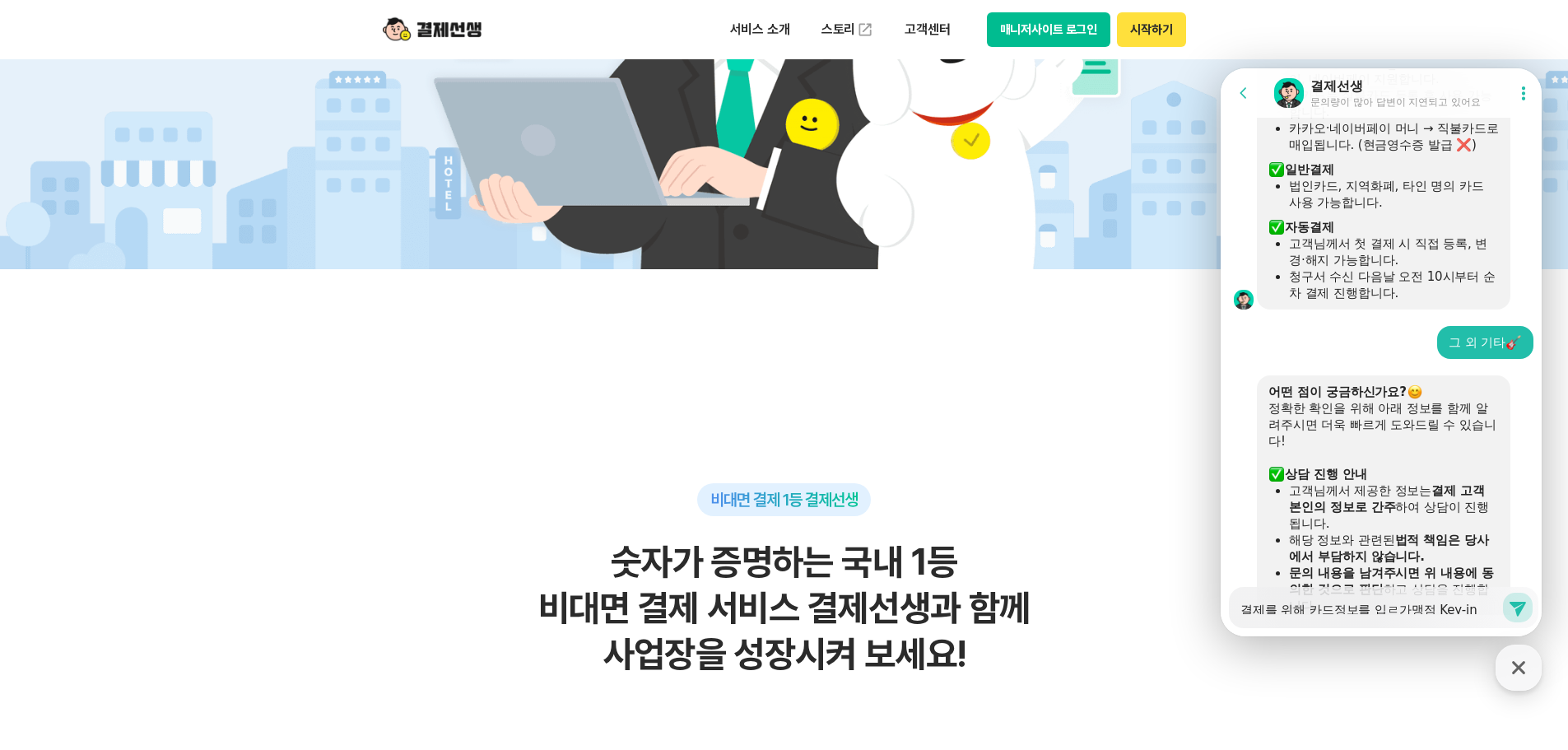
type textarea "결제를 위해 카드정보를 입려가맹점 Key-in 한도 초과 : 1171"
type textarea "x"
type textarea "결제를 위해 카드정보를 입력가맹점 Key-in 한도 초과 : 1171"
type textarea "x"
type textarea "결제를 위해 카드정보를 입력ㅎ가맹점 Key-in 한도 초과 : 1171"
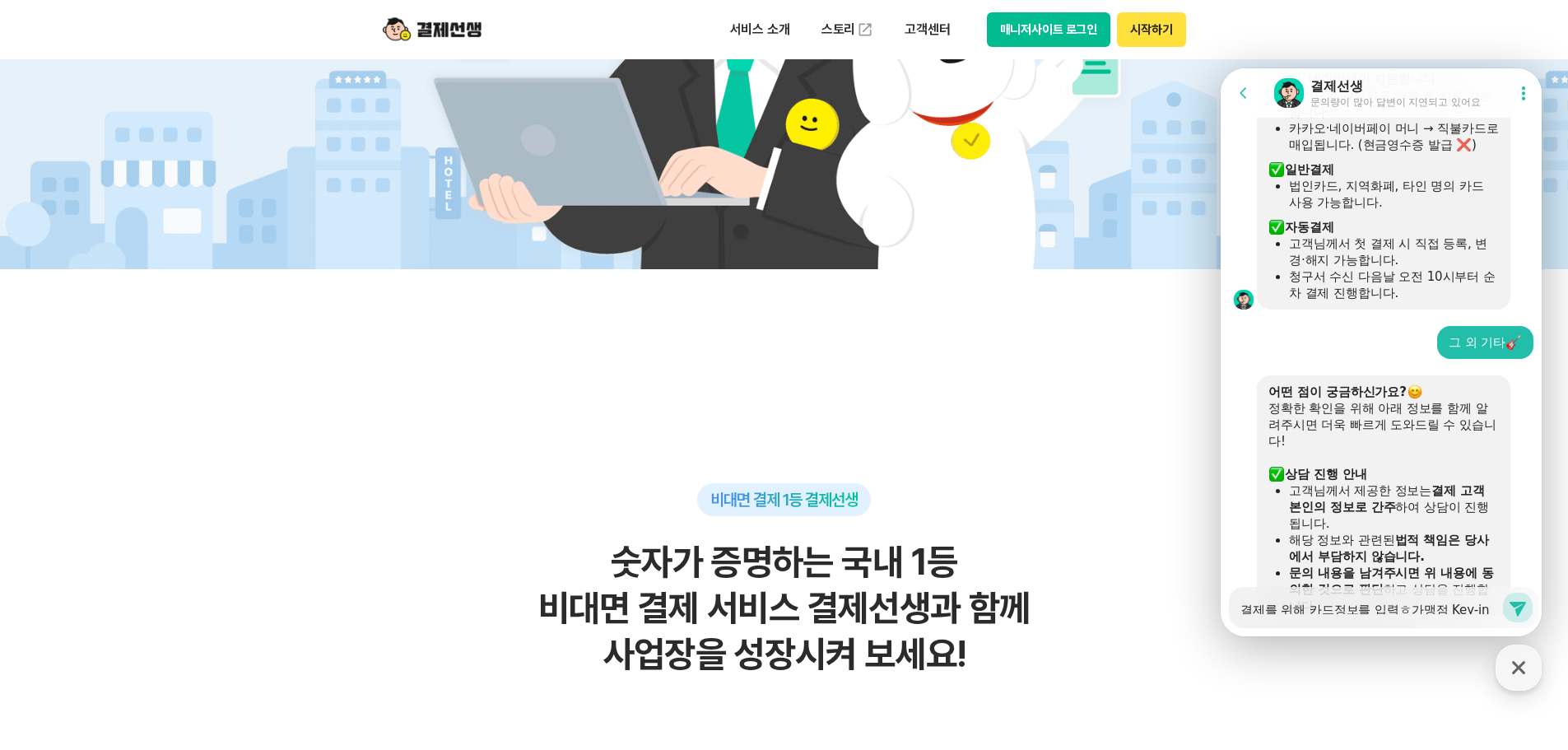
type textarea "x"
type textarea "결제를 위해 카드정보를 입력해가맹점 Key-in 한도 초과 : 1171"
type textarea "x"
type textarea "결제를 위해 카드정보를 입력했가맹점 Key-in 한도 초과 : 1171"
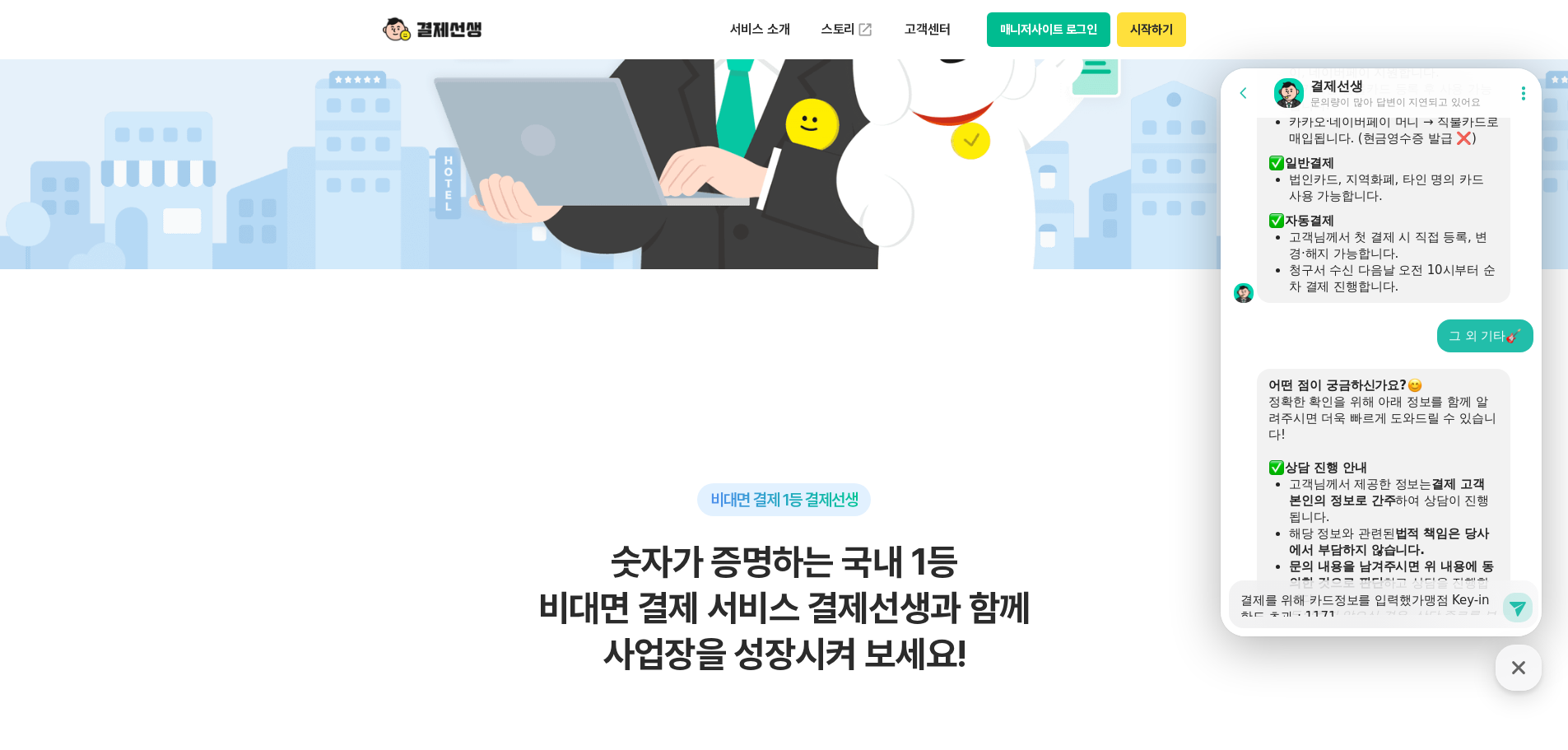
type textarea "x"
type textarea "결제를 위해 카드정보를 입력했ㄷ가맹점 Key-in 한도 초과 : 1171"
type textarea "x"
type textarea "결제를 위해 카드정보를 입력했더가맹점 Key-in 한도 초과 : 1171"
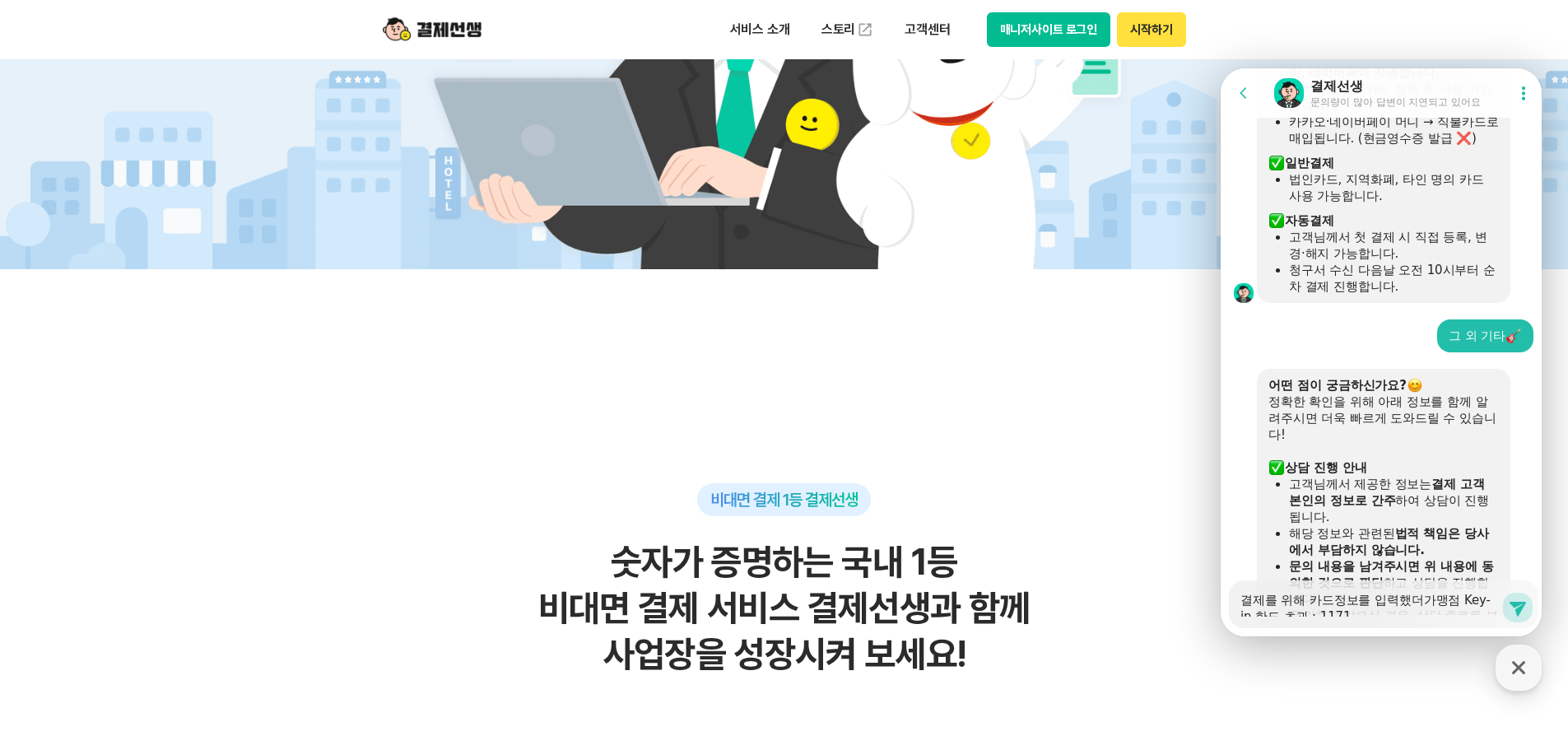
type textarea "x"
type textarea "결제를 위해 카드정보를 입력했던가맹점 Key-in 한도 초과 : 1171"
type textarea "x"
type textarea "결제를 위해 카드정보를 입력했더니가맹점 Key-in 한도 초과 : 1171"
type textarea "x"
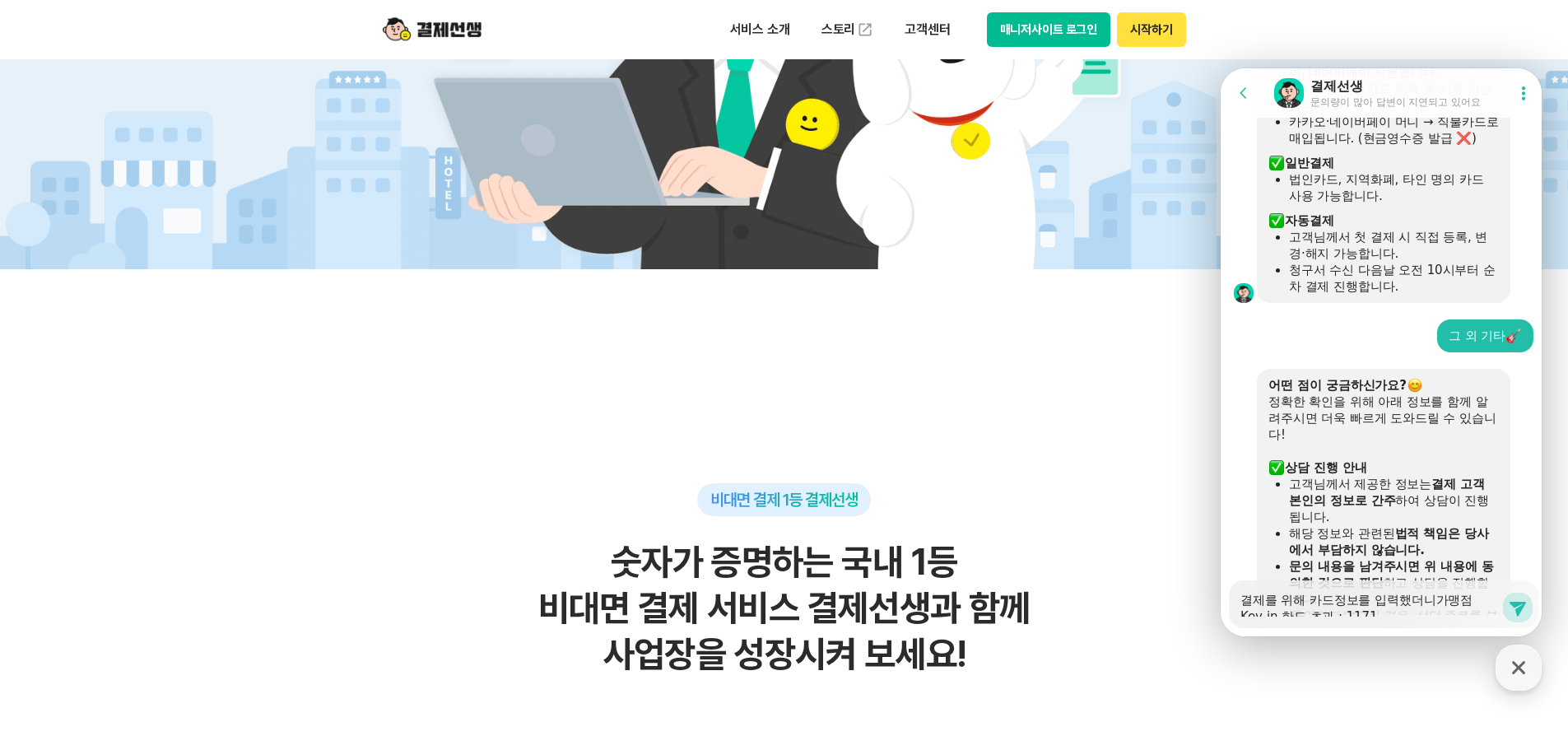
type textarea "결제를 위해 카드정보를 입력했더니 가맹점 Key-in 한도 초과 : 1171"
type textarea "x"
type textarea "결제를 위해 카드정보를 입력했더니 가맹점 Key-in 한도 초과 : 1171"
type textarea "x"
type textarea "결제를 위해 카드정보를 입력했더니 가맹점 Key-in 한도 초과 : 1171 ㄹ"
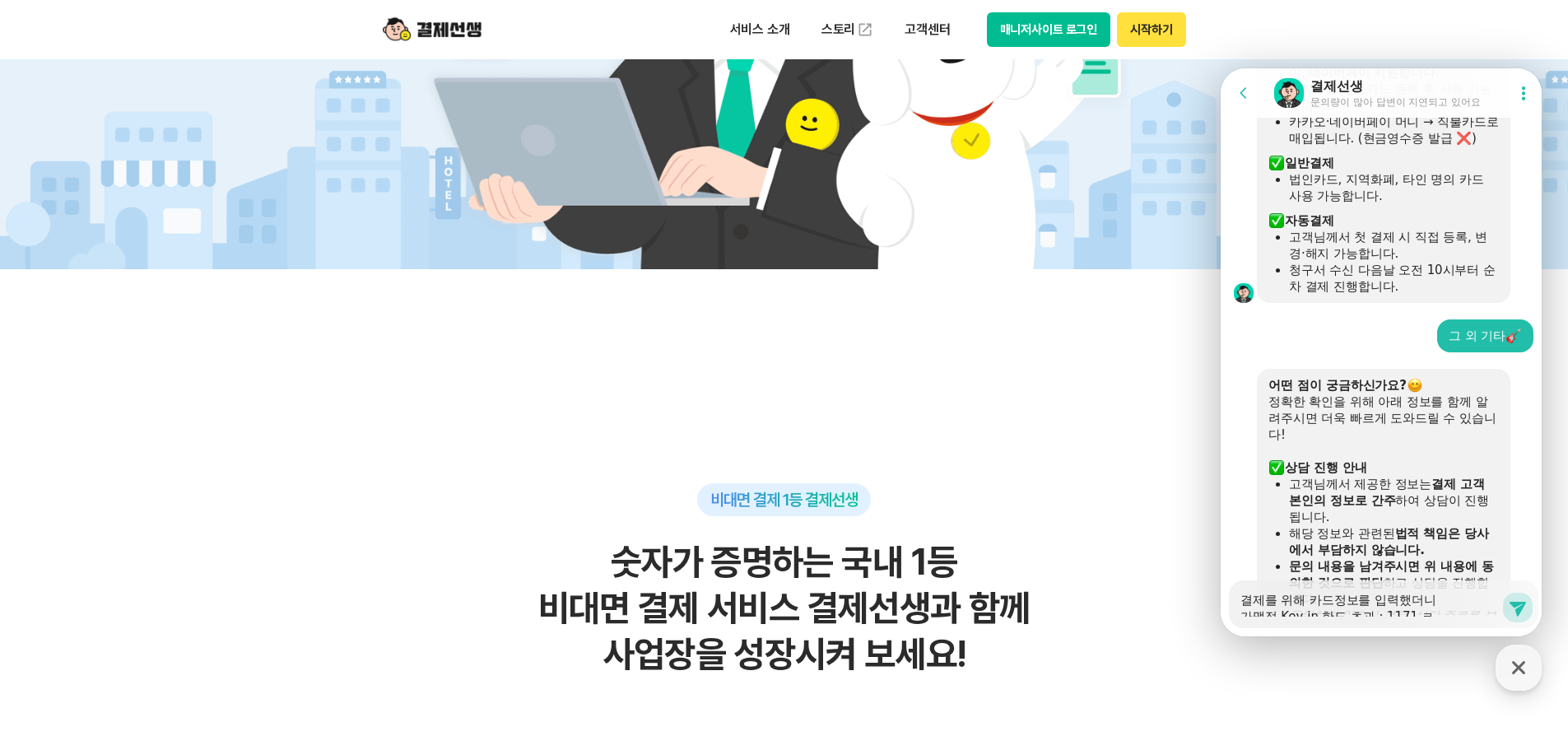
type textarea "x"
type textarea "결제를 위해 카드정보를 입력했더니 가맹점 Key-in 한도 초과 : 1171 라"
type textarea "x"
type textarea "결제를 위해 카드정보를 입력했더니 가맹점 Key-in 한도 초과 : 1171 란"
type textarea "x"
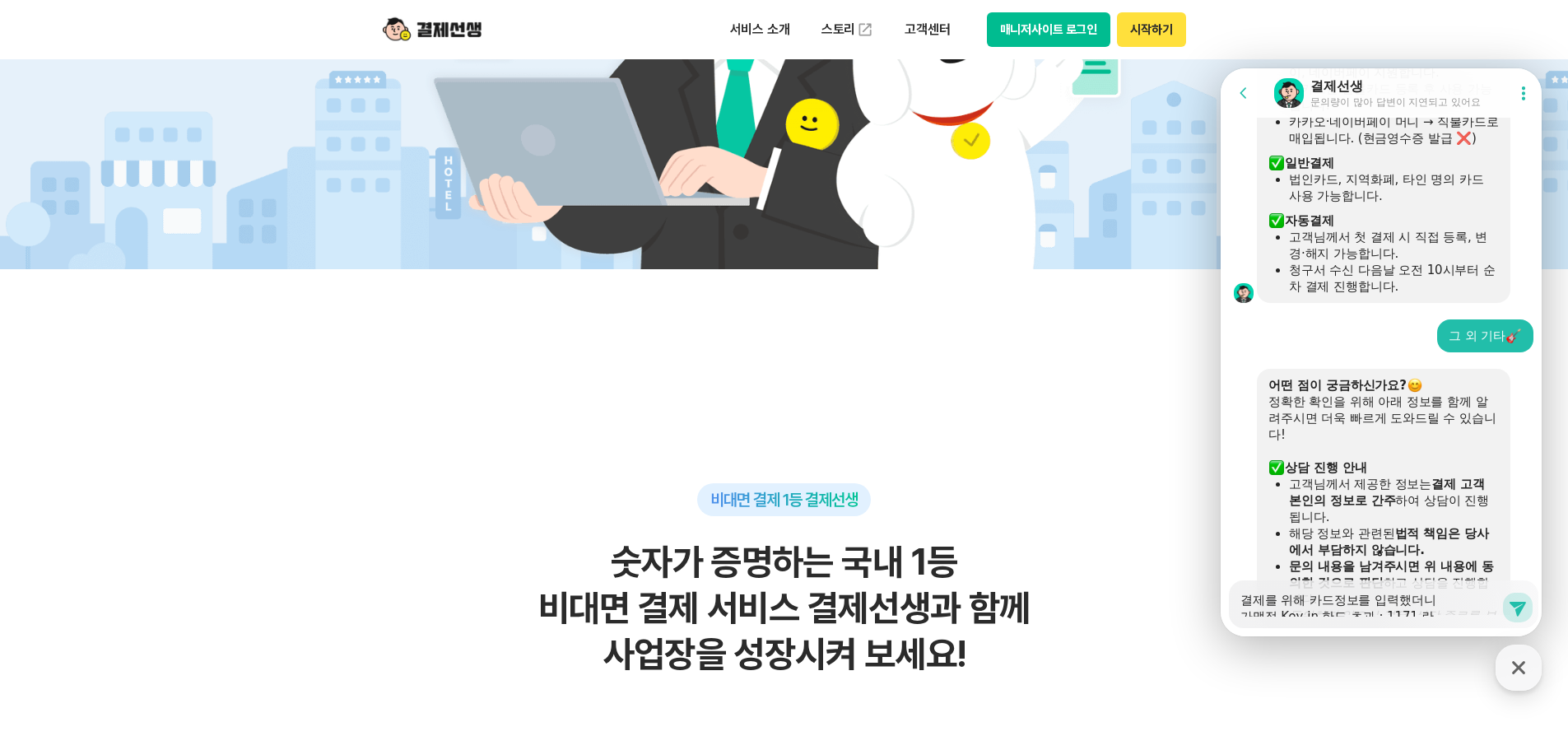
type textarea "결제를 위해 카드정보를 입력했더니 가맹점 Key-in 한도 초과 : 1171 라느"
type textarea "x"
type textarea "결제를 위해 카드정보를 입력했더니 가맹점 Key-in 한도 초과 : 1171 라는"
type textarea "x"
type textarea "결제를 위해 카드정보를 입력했더니 가맹점 Key-in 한도 초과 : 1171 라는 ㅁ"
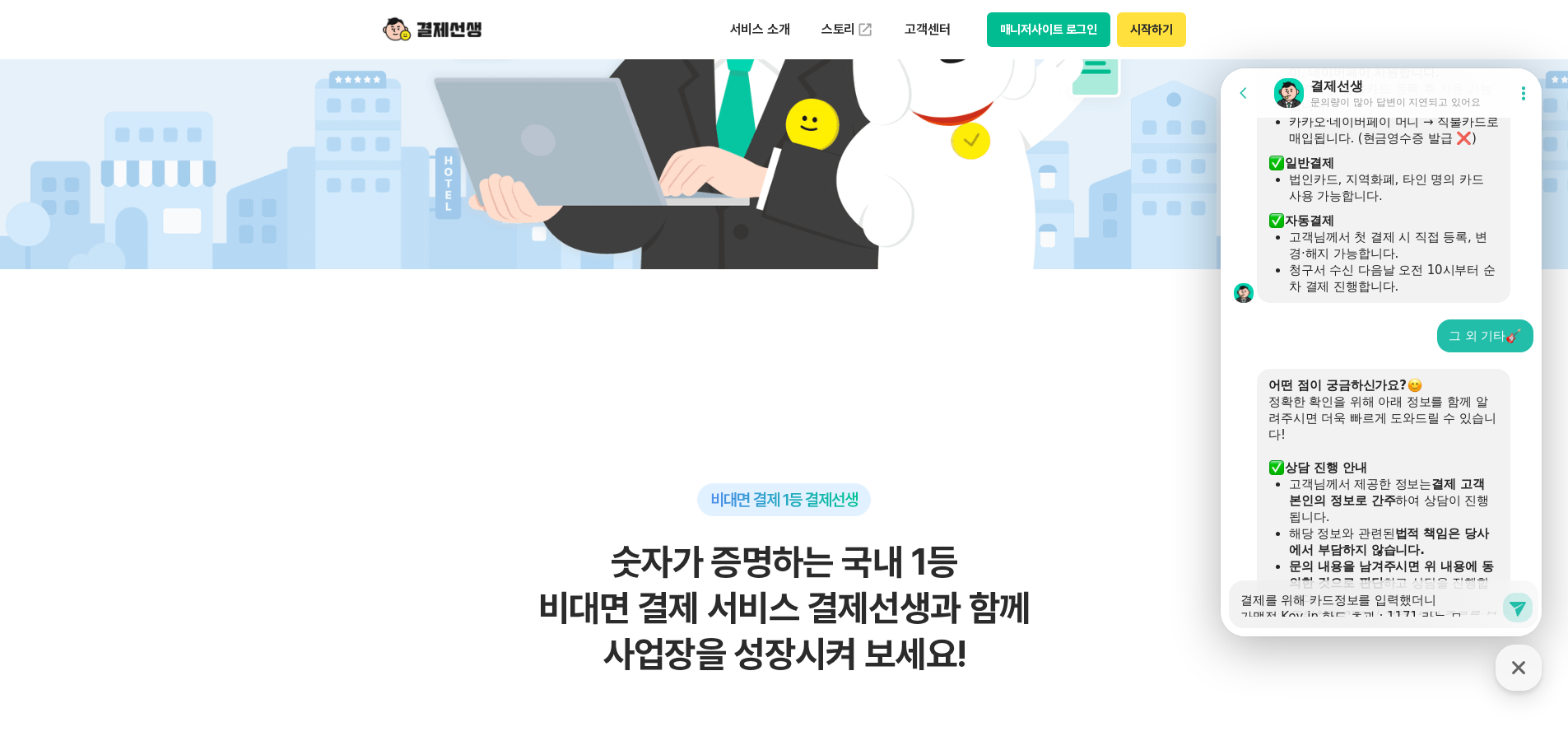
type textarea "x"
type textarea "결제를 위해 카드정보를 입력했더니 가맹점 Key-in 한도 초과 : 1171 라는 메"
type textarea "x"
type textarea "결제를 위해 카드정보를 입력했더니 가맹점 Key-in 한도 초과 : 1171 라는 멧"
type textarea "x"
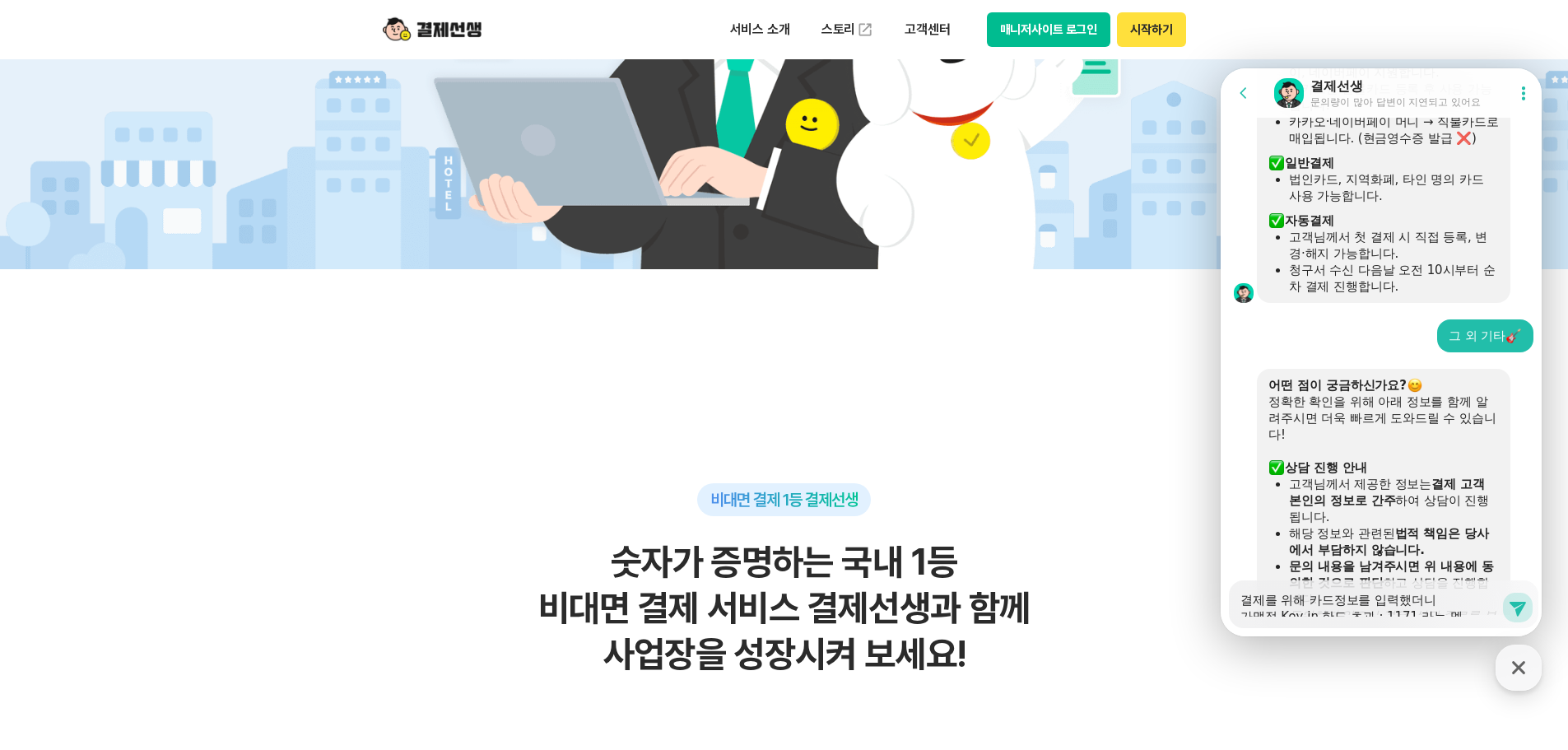
type textarea "결제를 위해 카드정보를 입력했더니 가맹점 Key-in 한도 초과 : 1171 라는 메세"
type textarea "x"
type textarea "결제를 위해 카드정보를 입력했더니 가맹점 Key-in 한도 초과 : 1171 라는 메셎"
type textarea "x"
type textarea "결제를 위해 카드정보를 입력했더니 가맹점 Key-in 한도 초과 : 1171 라는 메세지"
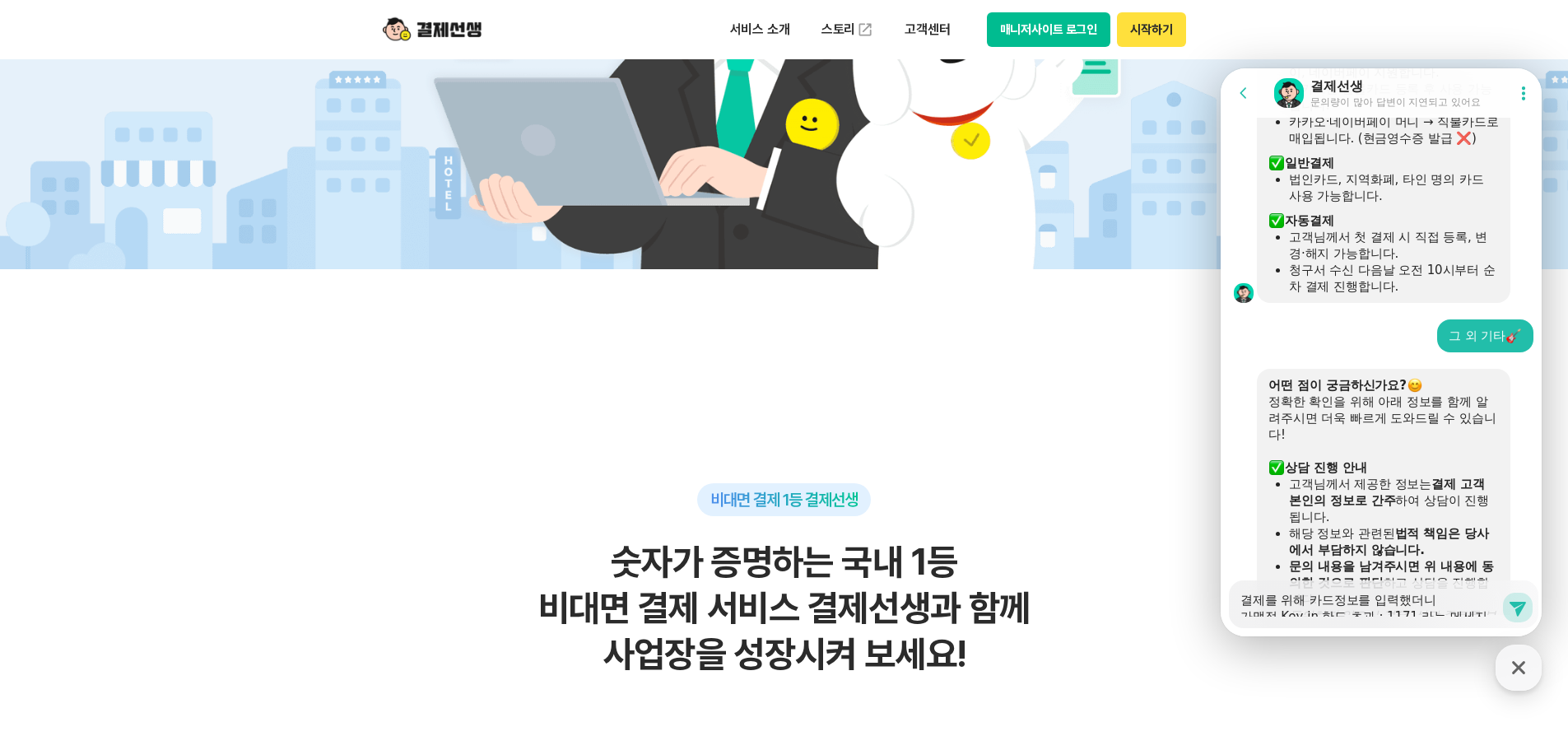
type textarea "x"
type textarea "결제를 위해 카드정보를 입력했더니 가맹점 Key-in 한도 초과 : 1171 라는 메세지오"
type textarea "x"
type textarea "결제를 위해 카드정보를 입력했더니 가맹점 Key-in 한도 초과 : 1171 라는 메세지와"
type textarea "x"
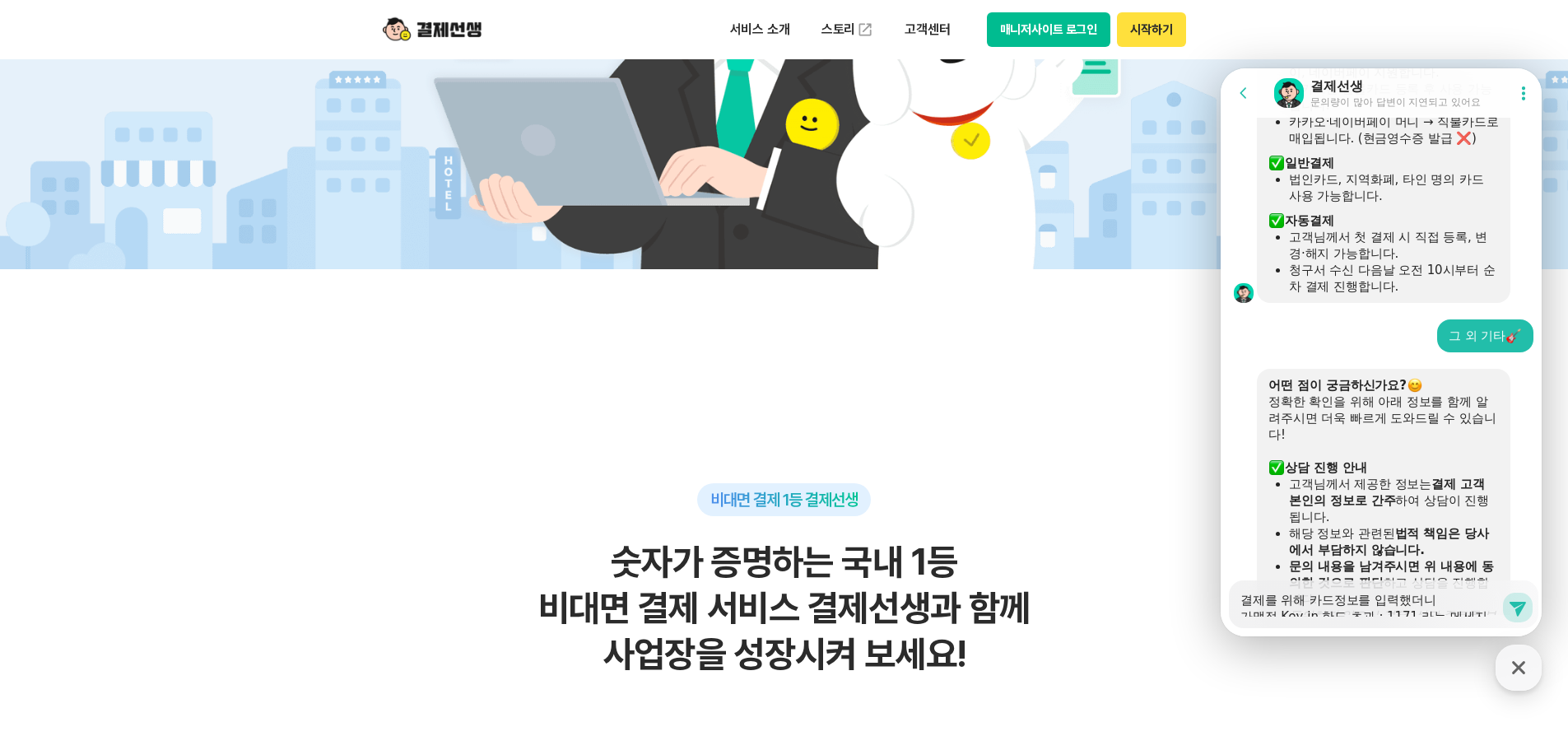
type textarea "결제를 위해 카드정보를 입력했더니 가맹점 Key-in 한도 초과 : 1171 라는 메세지와"
type textarea "x"
type textarea "결제를 위해 카드정보를 입력했더니 가맹점 Key-in 한도 초과 : 1171 라는 메세지와"
type textarea "x"
type textarea "결제를 위해 카드정보를 입력했더니 가맹점 Key-in 한도 초과 : 1171 라는 메세지"
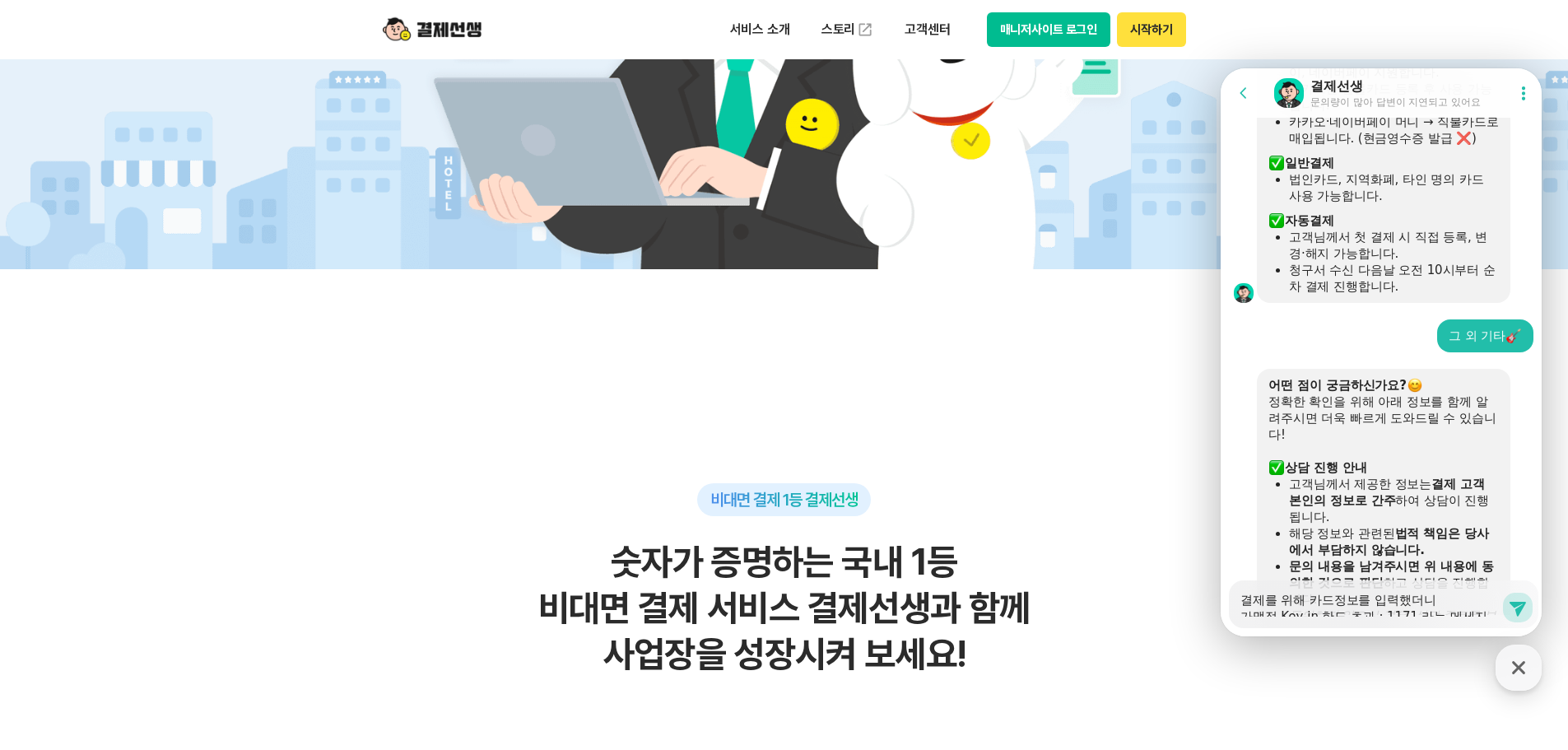
type textarea "x"
type textarea "결제를 위해 카드정보를 입력했더니 가맹점 Key-in 한도 초과 : 1171 라는 메세지ㄹ"
type textarea "x"
type textarea "결제를 위해 카드정보를 입력했더니 가맹점 Key-in 한도 초과 : 1171 라는 메세지르"
type textarea "x"
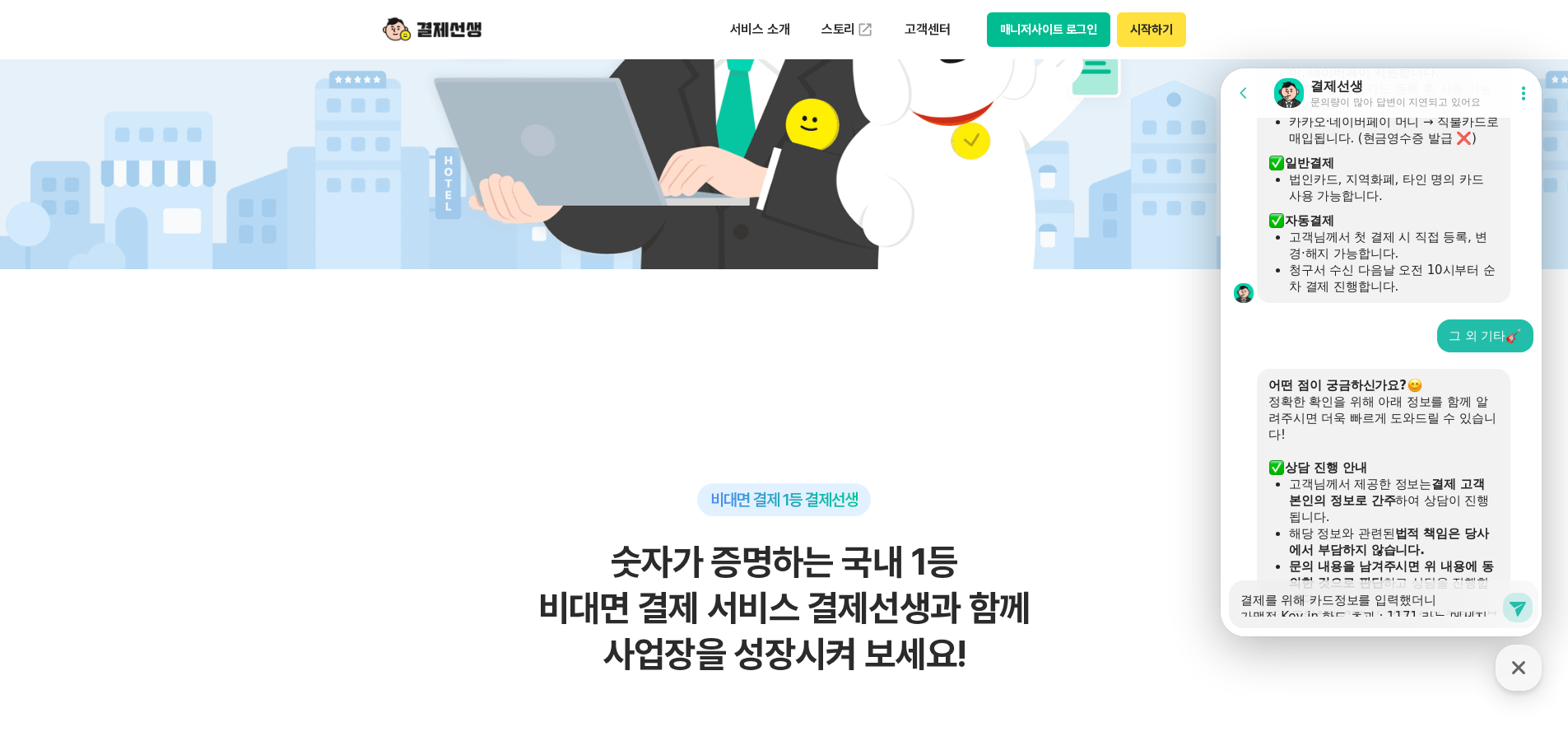
type textarea "결제를 위해 카드정보를 입력했더니 가맹점 Key-in 한도 초과 : 1171 라는 메세지를"
type textarea "x"
type textarea "결제를 위해 카드정보를 입력했더니 가맹점 Key-in 한도 초과 : 1171 라는 메세지를"
type textarea "x"
type textarea "결제를 위해 카드정보를 입력했더니 가맹점 Key-in 한도 초과 : 1171 라는 메세지를 ㅂ"
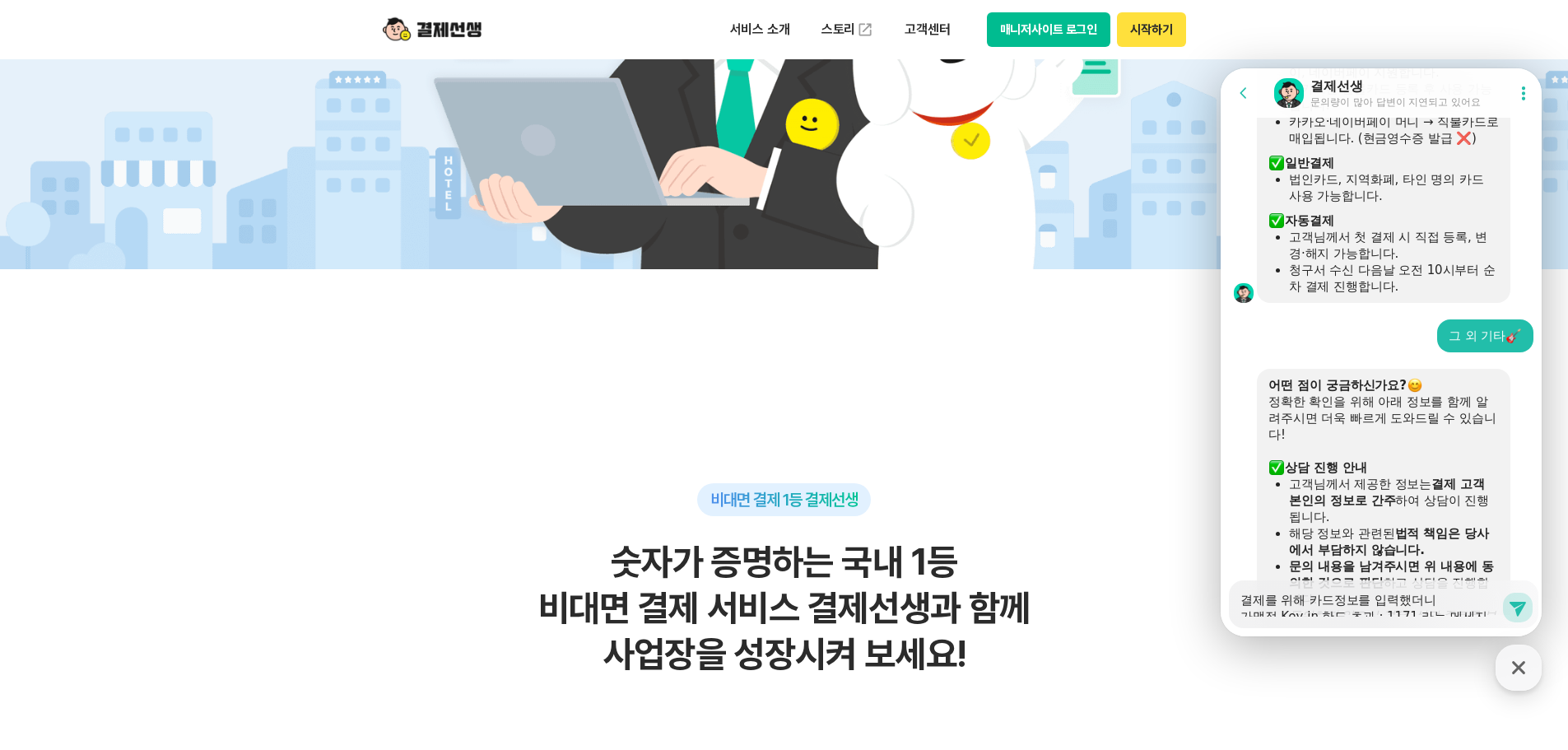
type textarea "x"
type textarea "결제를 위해 카드정보를 입력했더니 가맹점 Key-in 한도 초과 : 1171 라는 메세지를 바"
type textarea "x"
type textarea "결제를 위해 카드정보를 입력했더니 가맹점 Key-in 한도 초과 : 1171 라는 메세지를 받ㅇ"
type textarea "x"
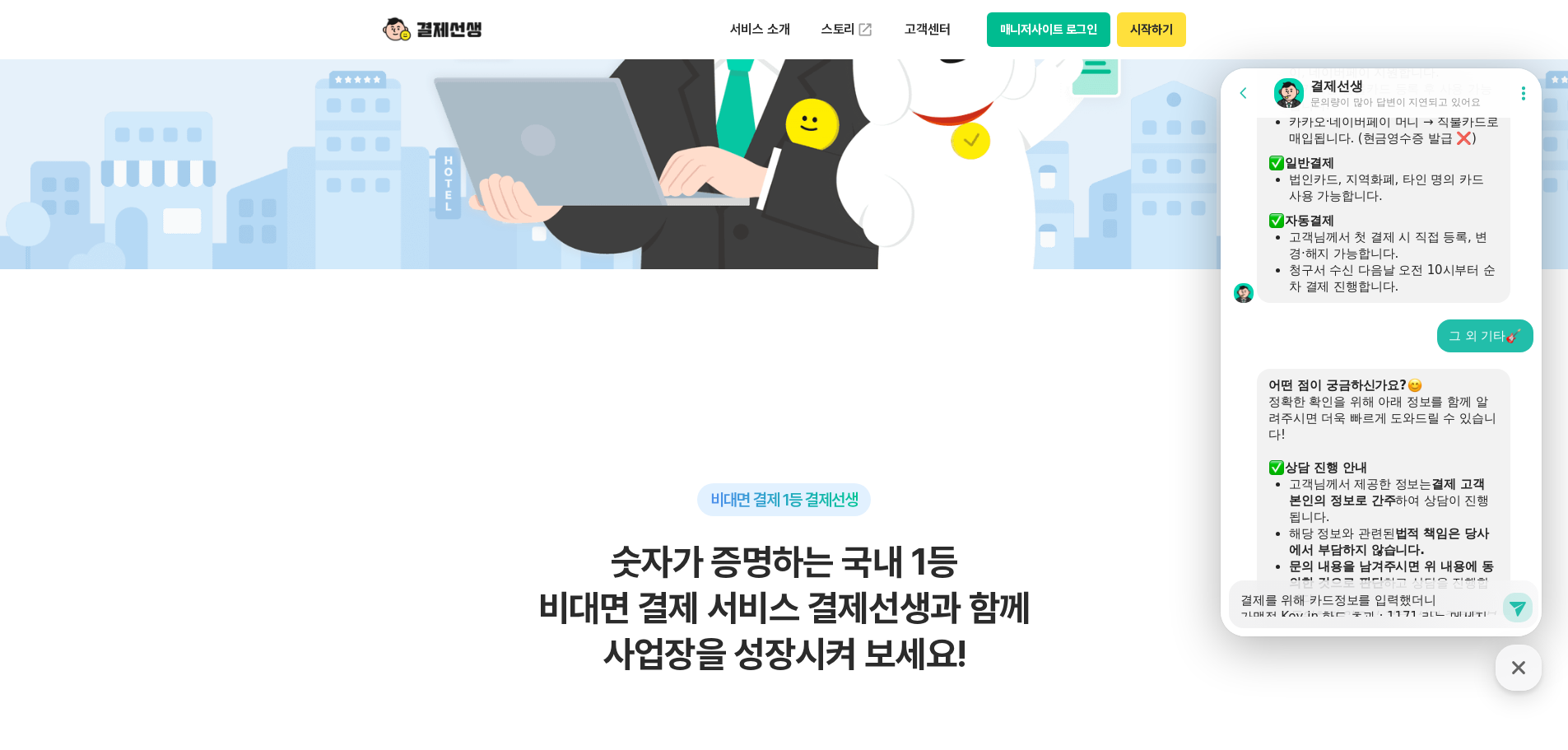
type textarea "결제를 위해 카드정보를 입력했더니 가맹점 Key-in 한도 초과 : 1171 라는 메세지를 받아"
type textarea "x"
type textarea "결제를 위해 카드정보를 입력했더니 가맹점 Key-in 한도 초과 : 1171 라는 메세지를 받아"
type textarea "x"
type textarea "결제를 위해 카드정보를 입력했더니 가맹점 Key-in 한도 초과 : 1171 라는 메세지를 받아 ㄱ"
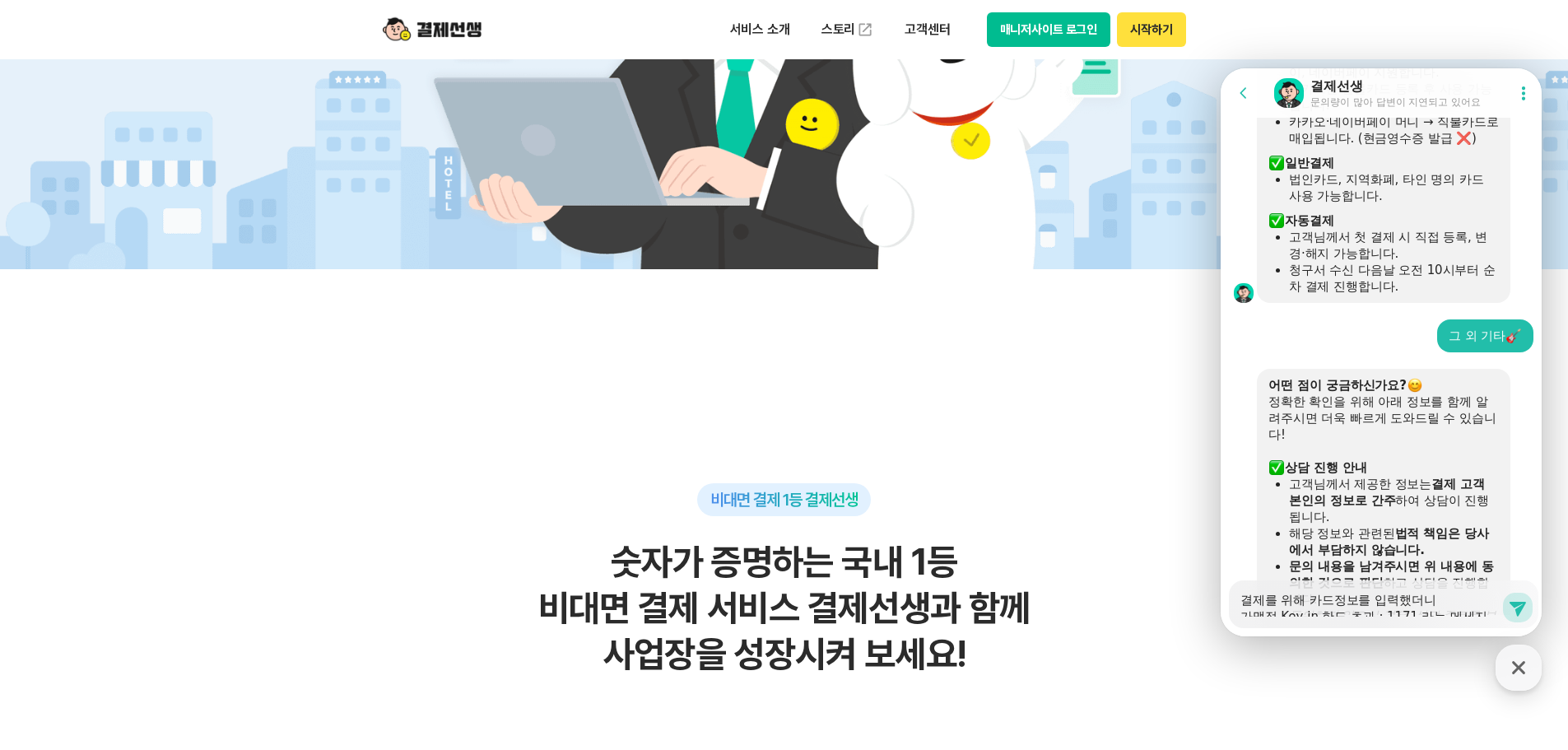
type textarea "x"
type textarea "결제를 위해 카드정보를 입력했더니 가맹점 Key-in 한도 초과 : 1171 라는 메세지를 받아 겨"
type textarea "x"
type textarea "결제를 위해 카드정보를 입력했더니 가맹점 Key-in 한도 초과 : 1171 라는 메세지를 받아 결"
type textarea "x"
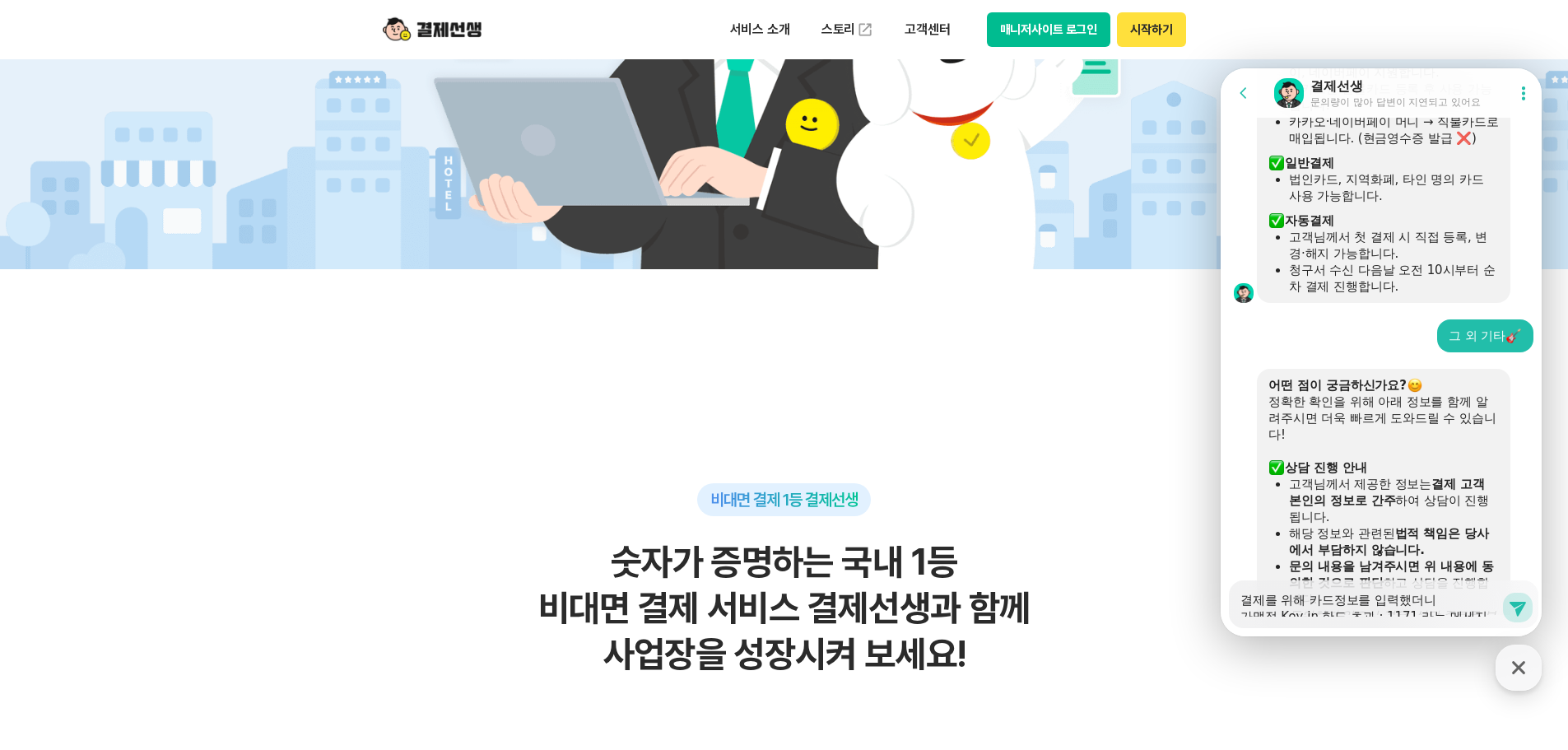
type textarea "결제를 위해 카드정보를 입력했더니 가맹점 Key-in 한도 초과 : 1171 라는 메세지를 받아 결ㅈ"
type textarea "x"
type textarea "결제를 위해 카드정보를 입력했더니 가맹점 Key-in 한도 초과 : 1171 라는 메세지를 받아 결제"
type textarea "x"
type textarea "결제를 위해 카드정보를 입력했더니 가맹점 Key-in 한도 초과 : 1171 라는 메세지를 받아 결젤"
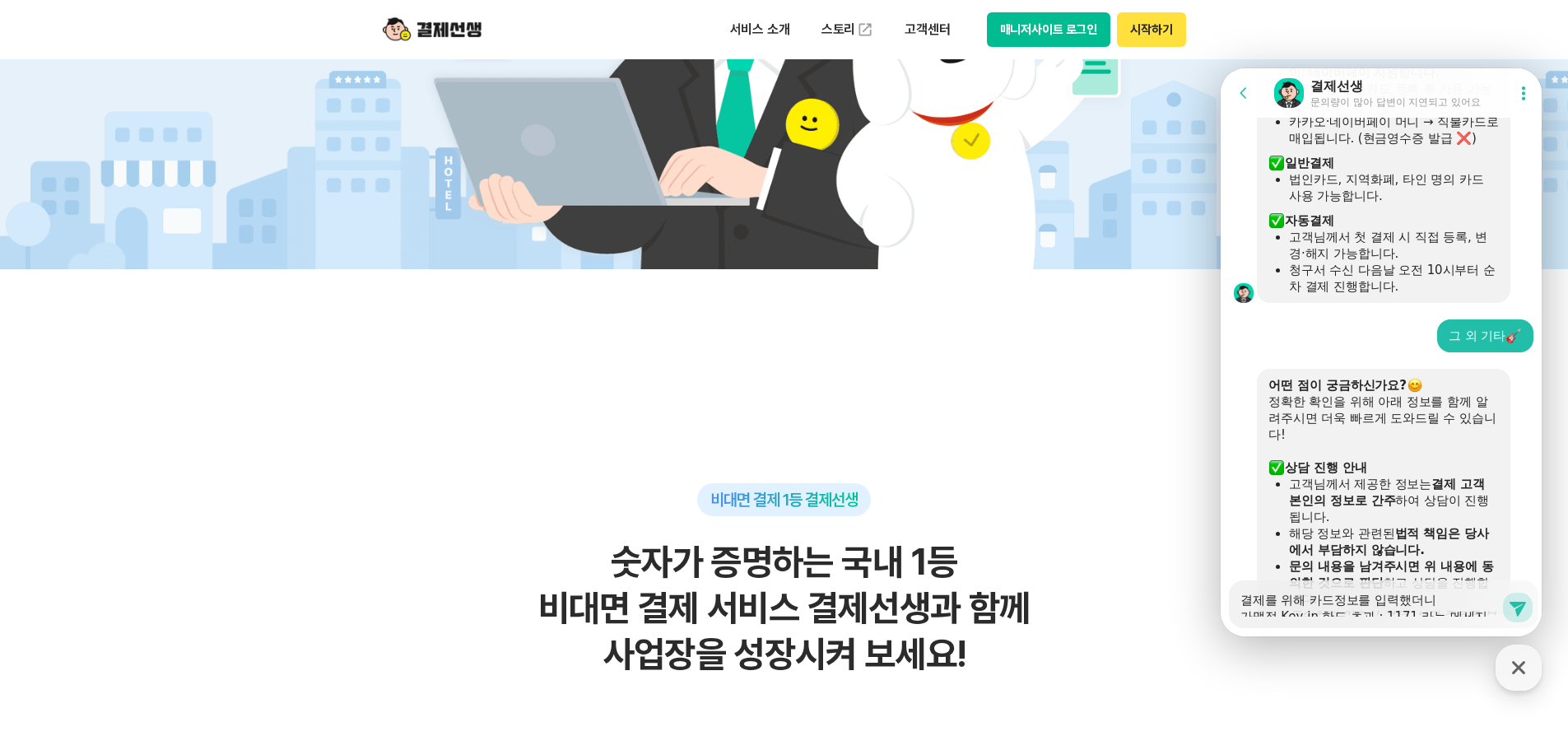
type textarea "x"
type textarea "결제를 위해 카드정보를 입력했더니 가맹점 Key-in 한도 초과 : 1171 라는 메세지를 받아 결제르"
type textarea "x"
type textarea "결제를 위해 카드정보를 입력했더니 가맹점 Key-in 한도 초과 : 1171 라는 메세지를 받아 결제를"
type textarea "x"
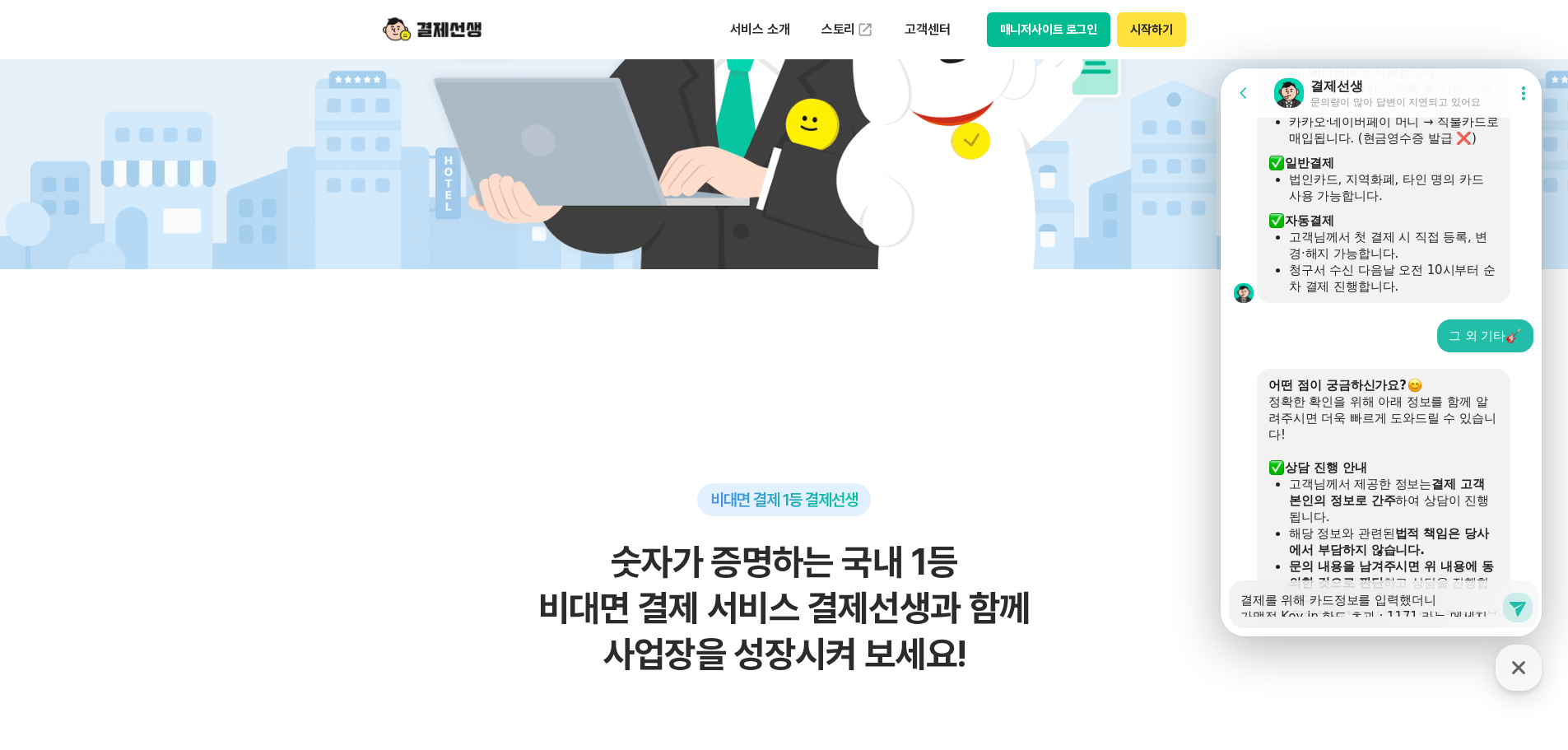
type textarea "결제를 위해 카드정보를 입력했더니 가맹점 Key-in 한도 초과 : 1171 라는 메세지를 받아 결제를"
type textarea "x"
type textarea "결제를 위해 카드정보를 입력했더니 가맹점 Key-in 한도 초과 : 1171 라는 메세지를 받아 결제를 ㅁ"
type textarea "x"
type textarea "결제를 위해 카드정보를 입력했더니 가맹점 Key-in 한도 초과 : 1171 라는 메세지를 받아 결제를 모"
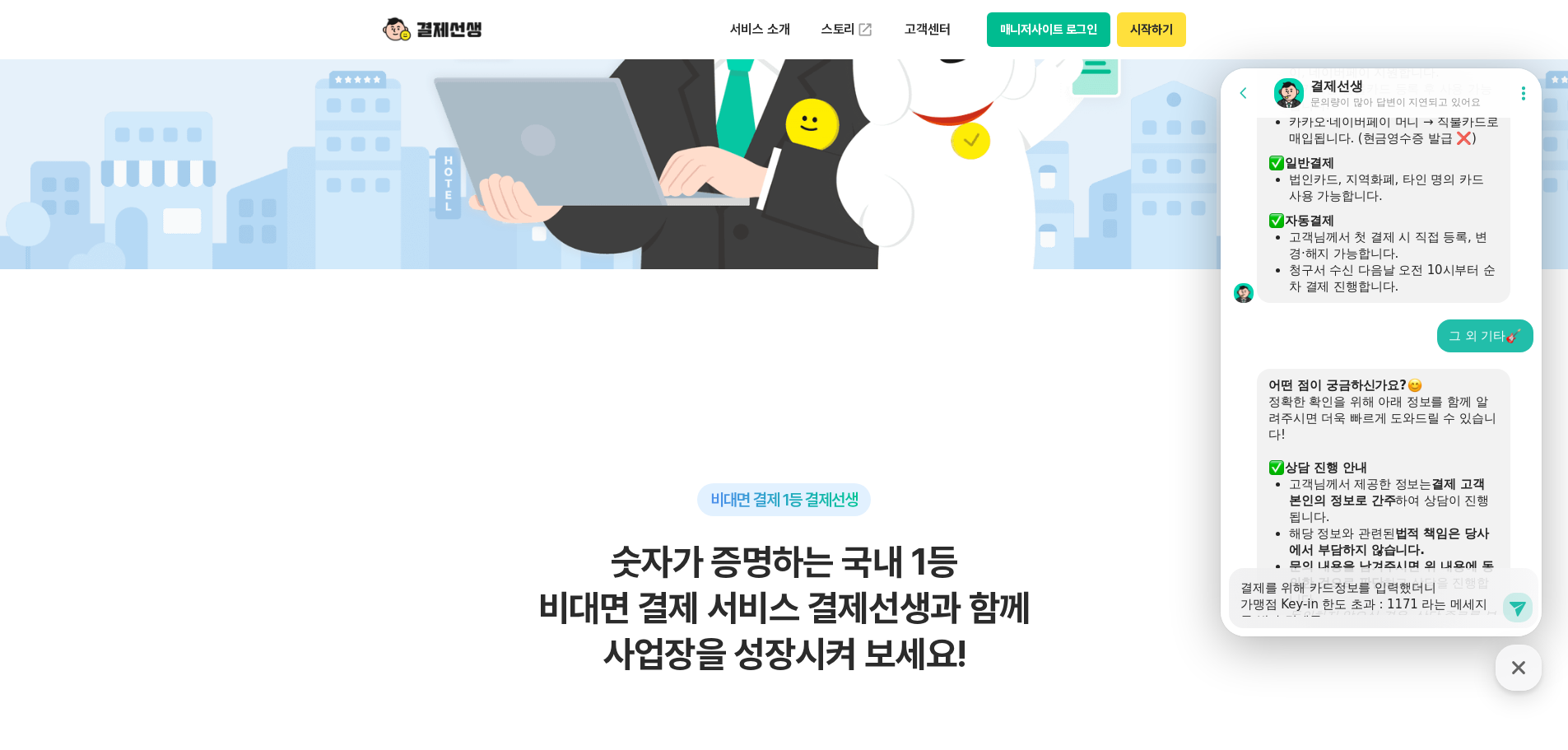
type textarea "x"
type textarea "결제를 위해 카드정보를 입력했더니 가맹점 Key-in 한도 초과 : 1171 라는 메세지를 받아 결제를 못"
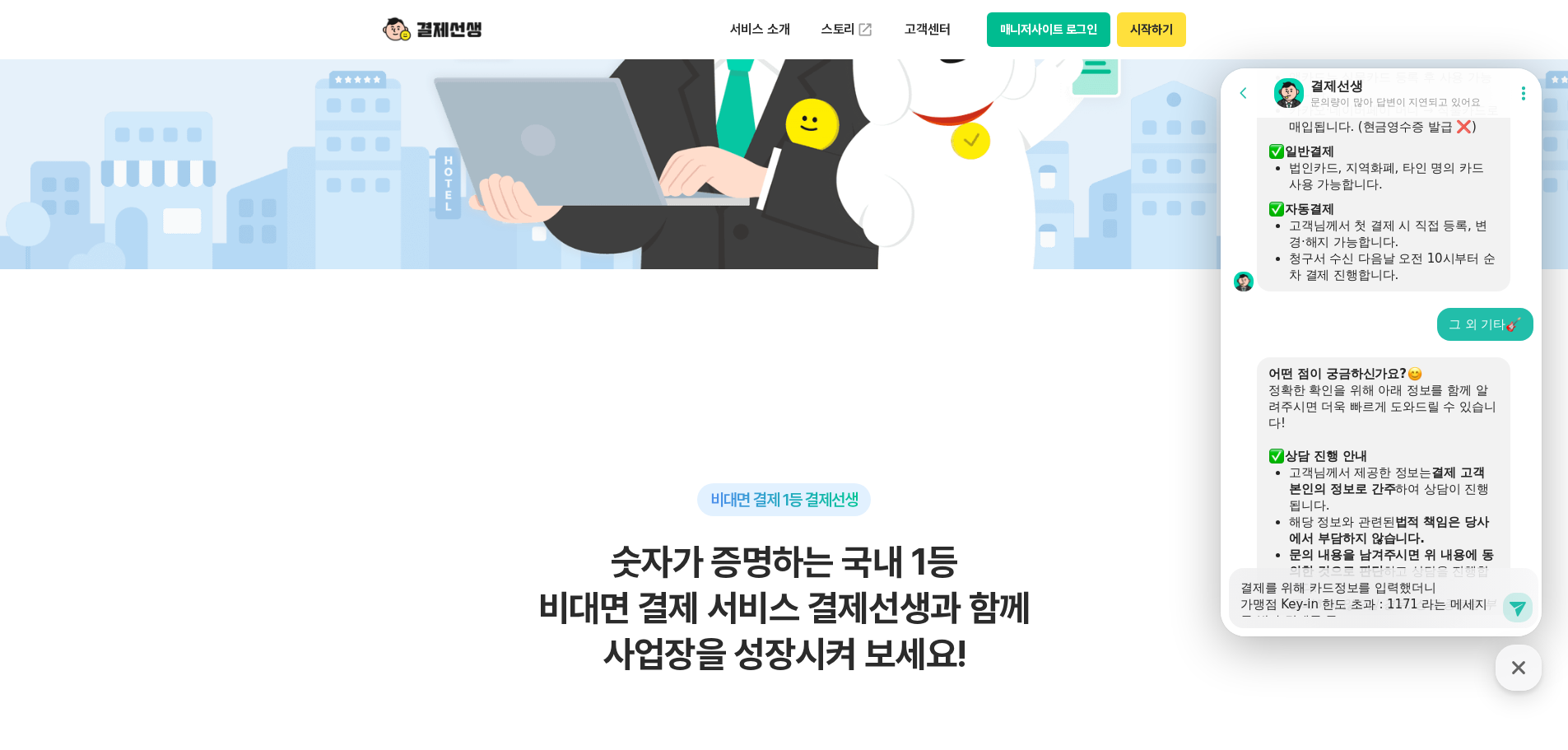
type textarea "x"
type textarea "결제를 위해 카드정보를 입력했더니 가맹점 Key-in 한도 초과 : 1171 라는 메세지를 받아 결제를 못"
type textarea "x"
type textarea "결제를 위해 카드정보를 입력했더니 가맹점 Key-in 한도 초과 : 1171 라는 메세지를 받아 결제를 못 ㅎ"
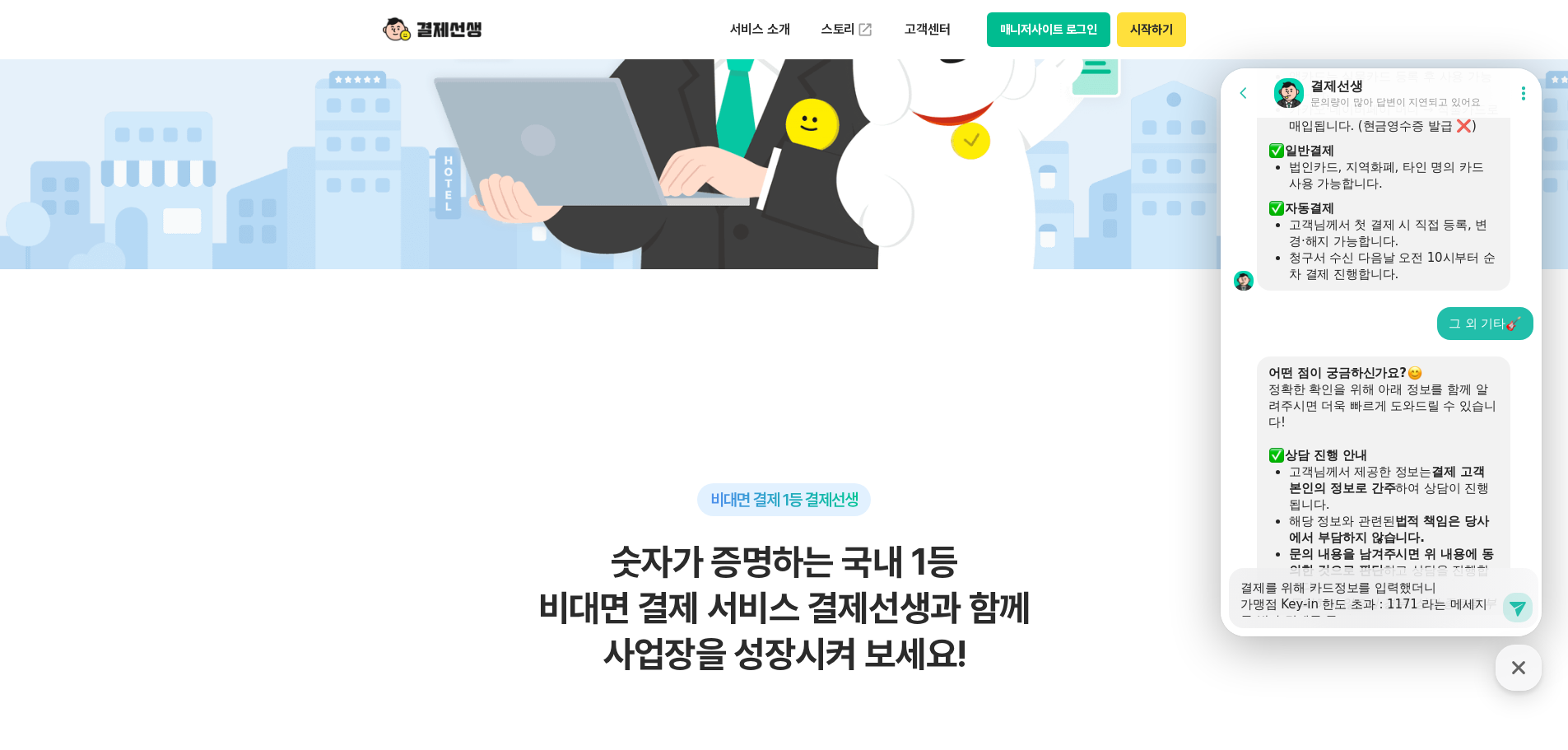
type textarea "x"
type textarea "결제를 위해 카드정보를 입력했더니 가맹점 Key-in 한도 초과 : 1171 라는 메세지를 받아 결제를 못 하"
type textarea "x"
type textarea "결제를 위해 카드정보를 입력했더니 가맹점 Key-in 한도 초과 : 1171 라는 메세지를 받아 결제를 못 학"
type textarea "x"
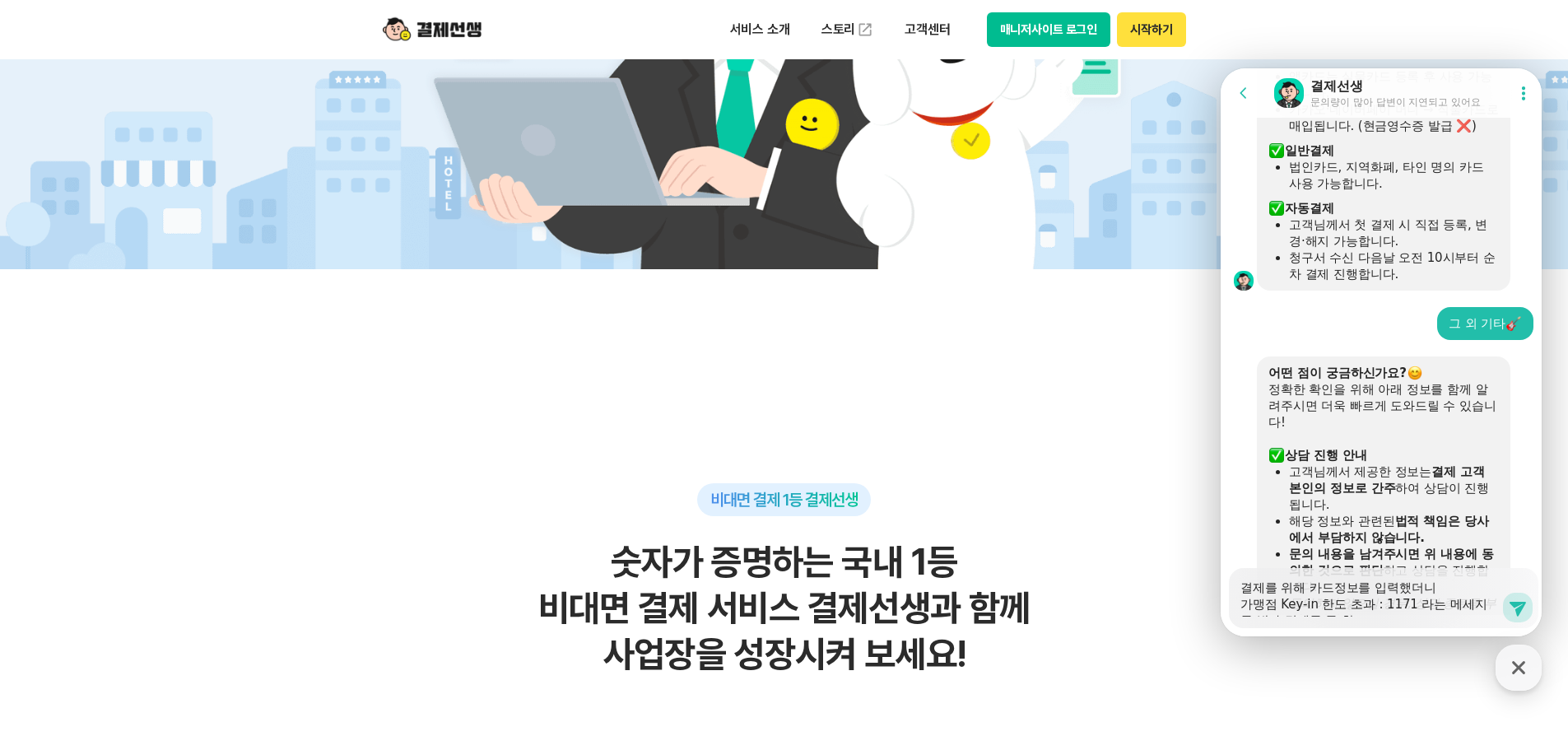
type textarea "결제를 위해 카드정보를 입력했더니 가맹점 Key-in 한도 초과 : 1171 라는 메세지를 받아 결제를 못 하고"
type textarea "x"
type textarea "결제를 위해 카드정보를 입력했더니 가맹점 Key-in 한도 초과 : 1171 라는 메세지를 받아 결제를 못 하고"
type textarea "x"
type textarea "결제를 위해 카드정보를 입력했더니 가맹점 Key-in 한도 초과 : 1171 라는 메세지를 받아 결제를 못 하고 ㅇ"
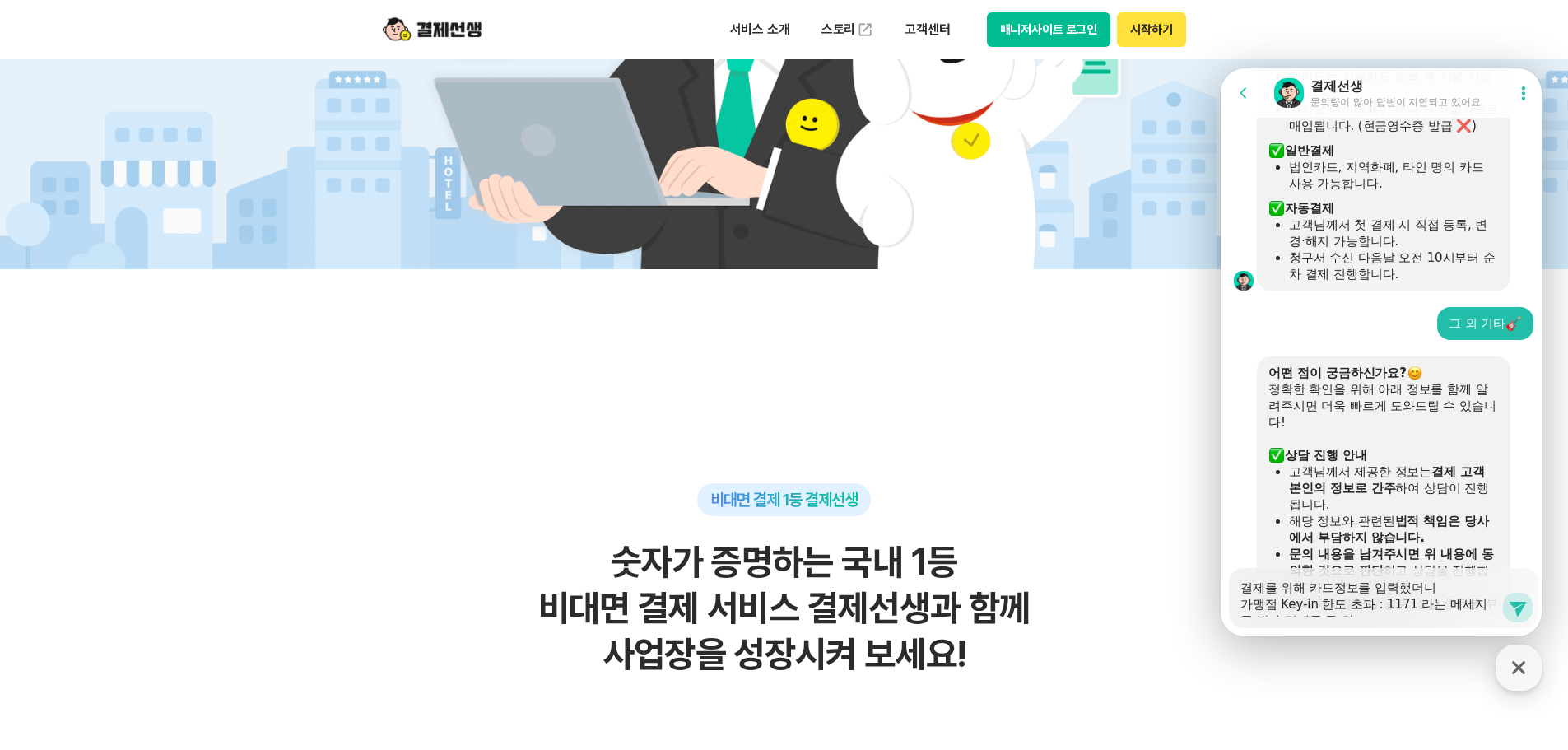
type textarea "x"
type textarea "결제를 위해 카드정보를 입력했더니 가맹점 Key-in 한도 초과 : 1171 라는 메세지를 받아 결제를 못 하고 이"
type textarea "x"
type textarea "결제를 위해 카드정보를 입력했더니 가맹점 Key-in 한도 초과 : 1171 라는 메세지를 받아 결제를 못 하고 있"
type textarea "x"
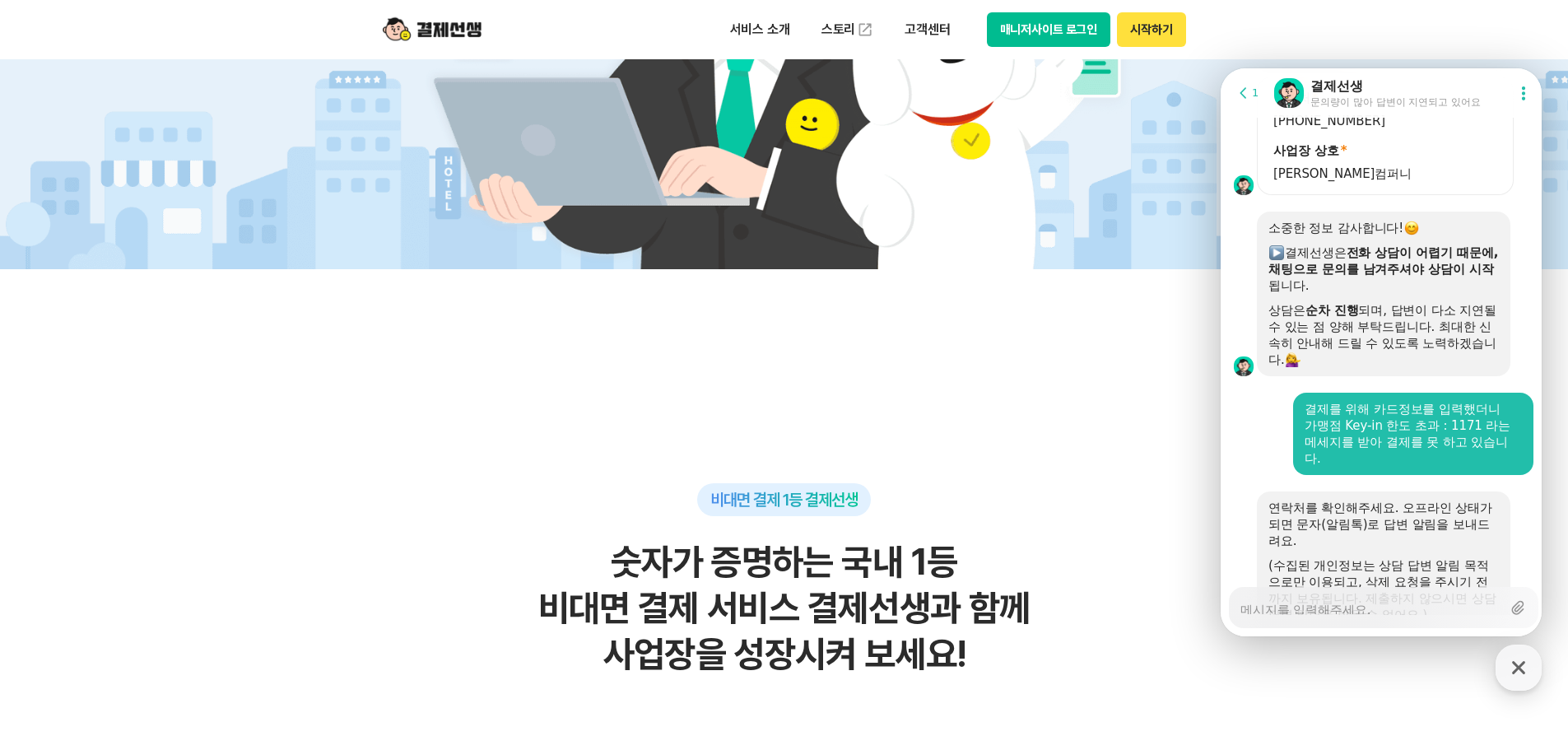
scroll to position [1435, 0]
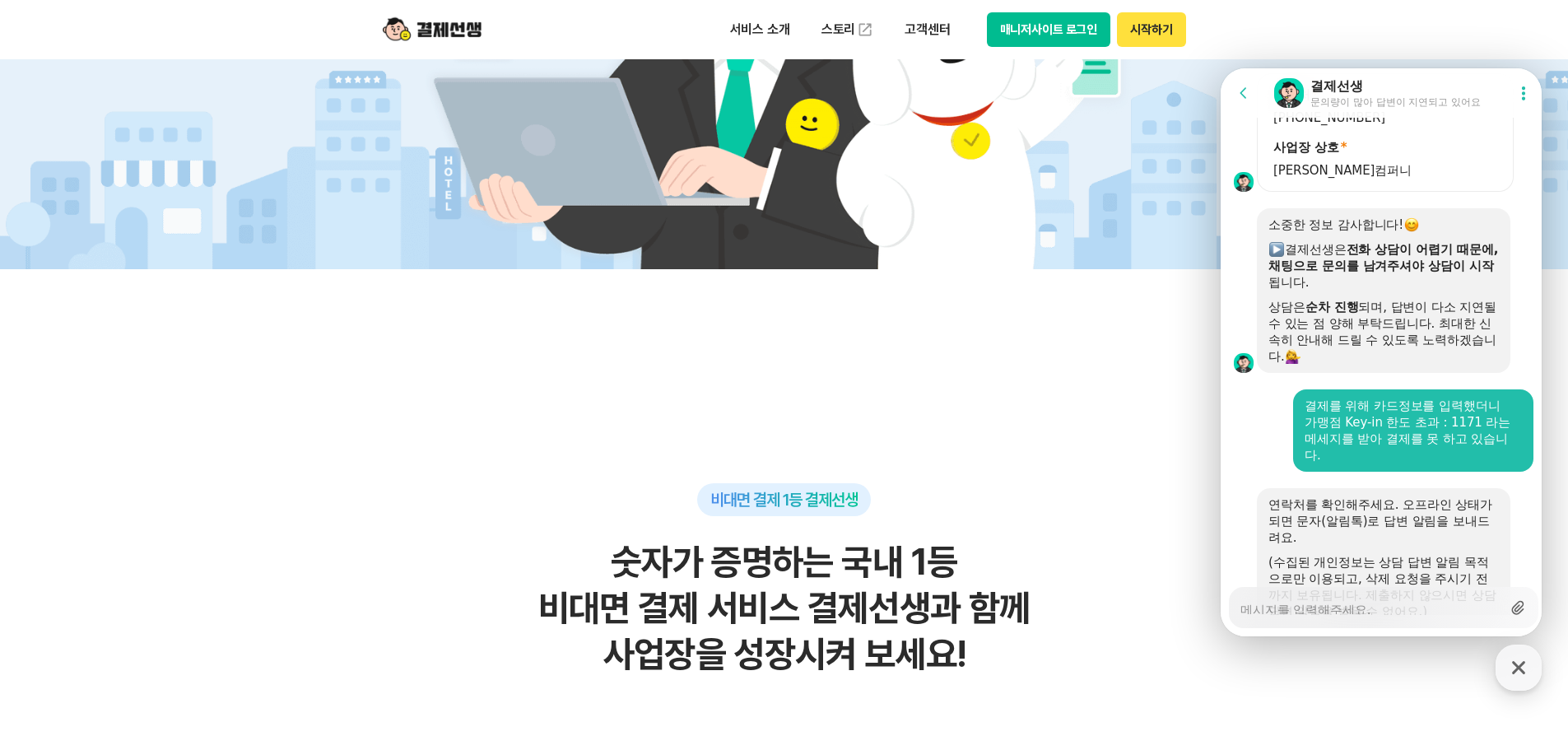
click at [1510, 607] on icon at bounding box center [1517, 607] width 17 height 17
click at [1241, 608] on input "Upload file" at bounding box center [1240, 608] width 1 height 1
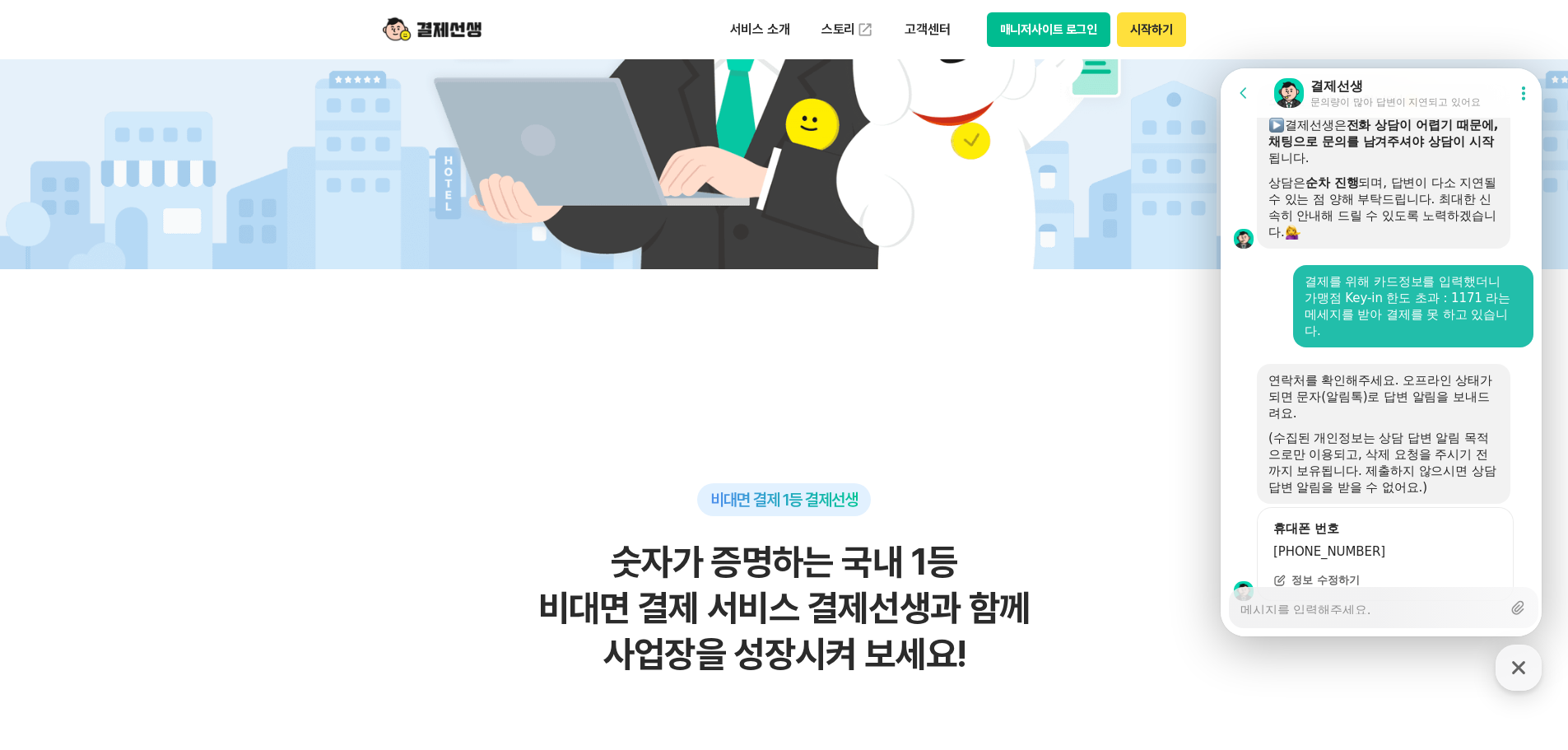
scroll to position [1563, 0]
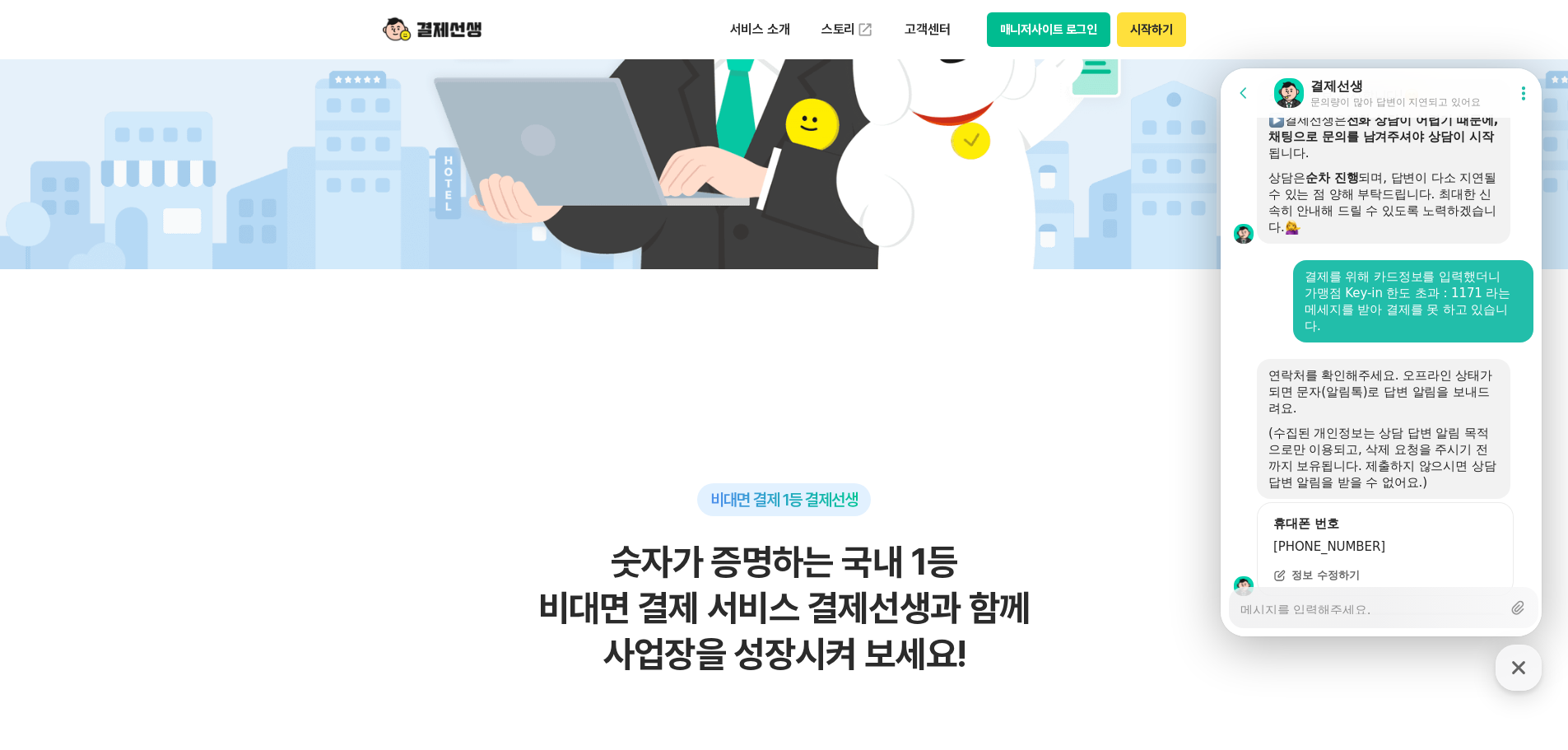
click at [1408, 618] on div "Messenger Input Textarea" at bounding box center [1371, 608] width 261 height 35
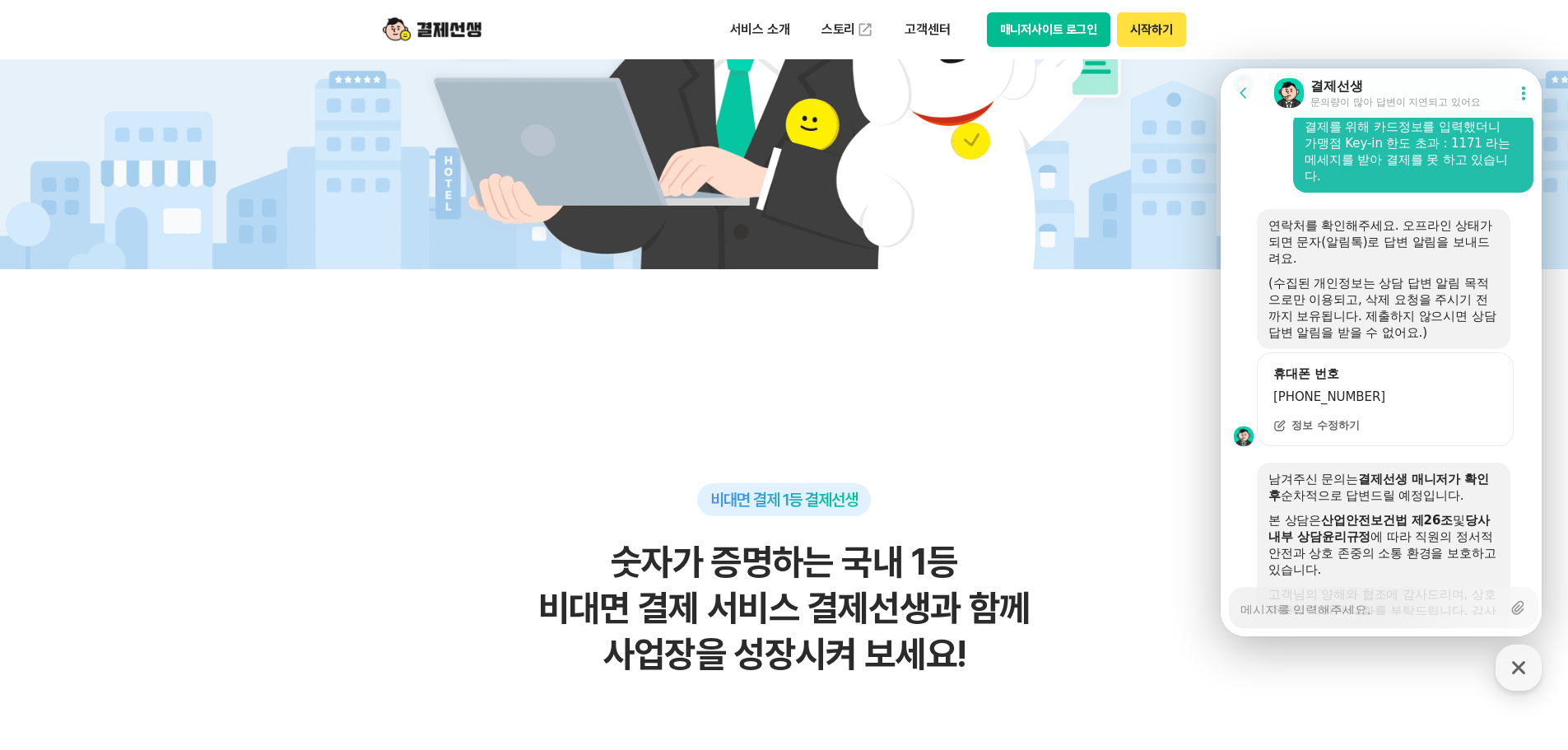
scroll to position [1719, 0]
